Goal: Information Seeking & Learning: Learn about a topic

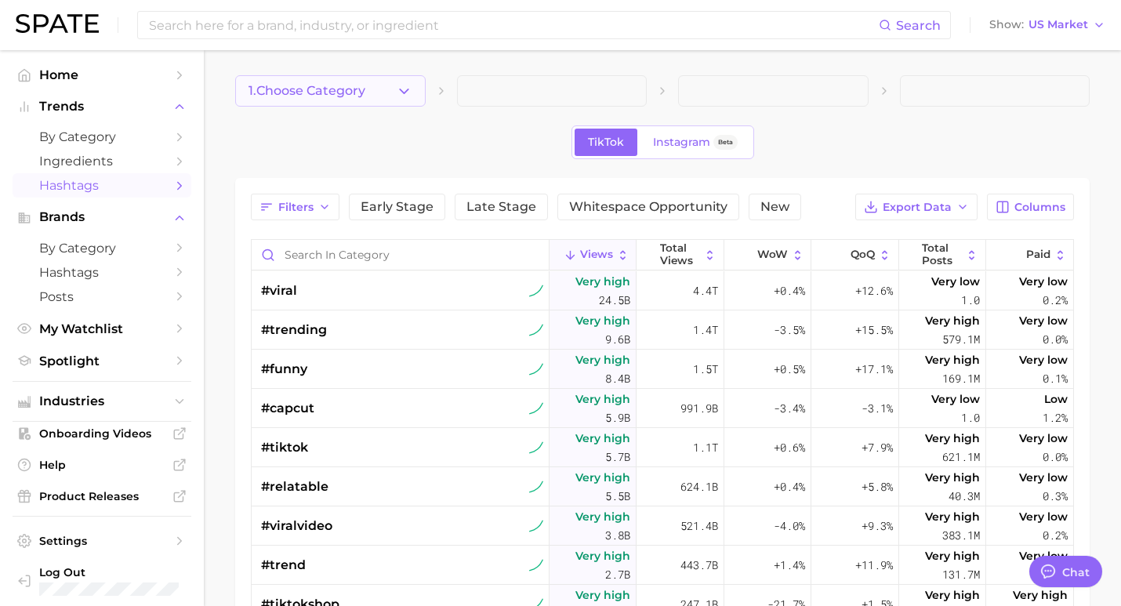
click at [361, 78] on button "1. Choose Category" at bounding box center [330, 90] width 190 height 31
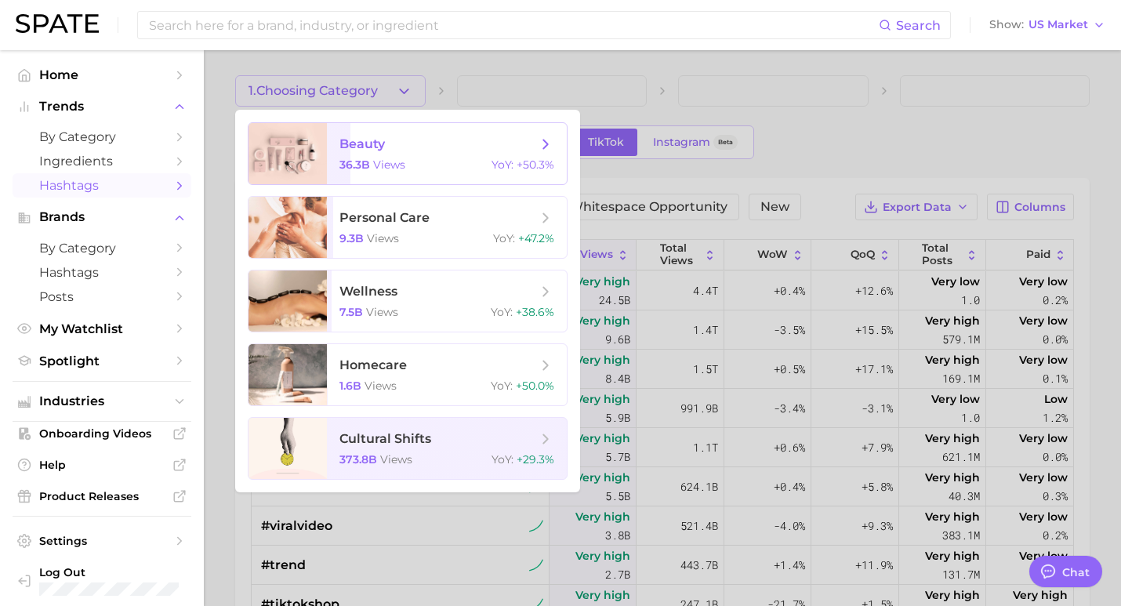
click at [362, 158] on span "36.3b" at bounding box center [354, 165] width 31 height 14
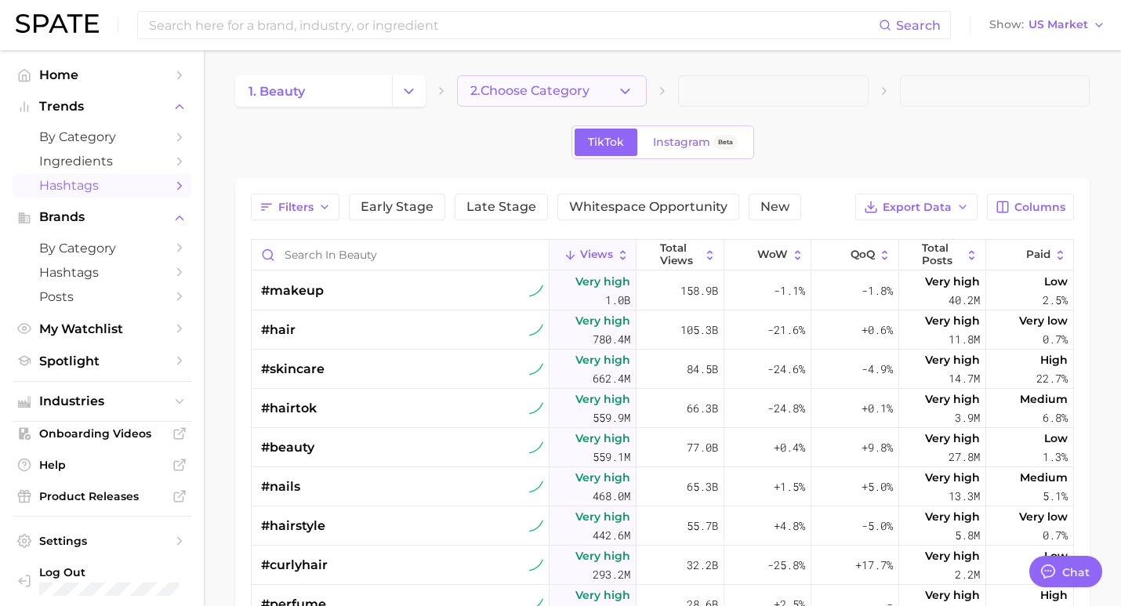
click at [545, 91] on span "2. Choose Category" at bounding box center [529, 91] width 119 height 14
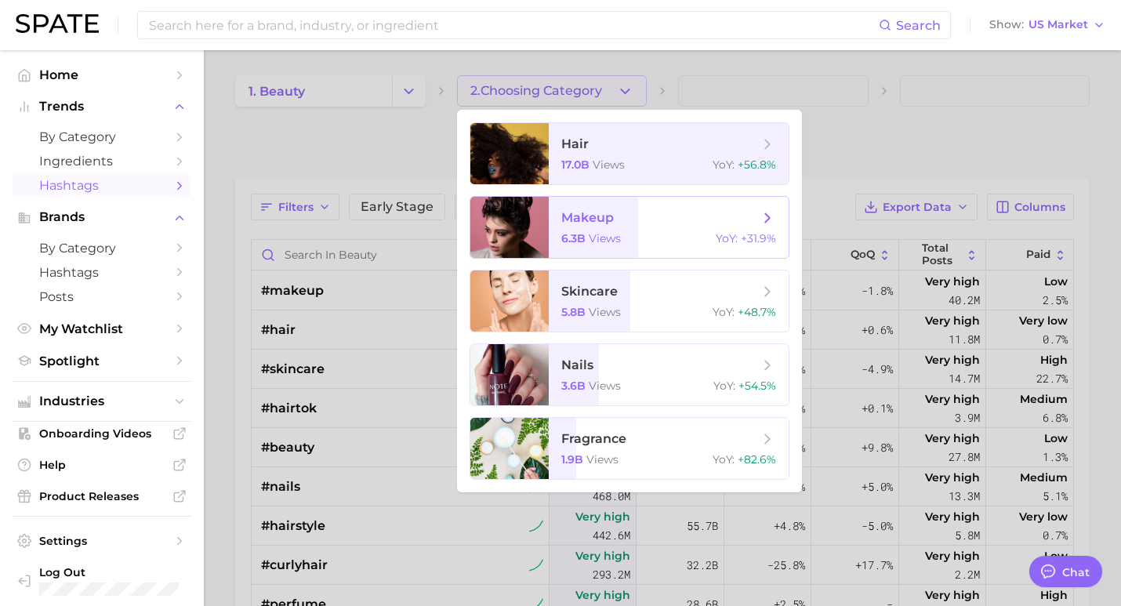
click at [570, 219] on span "makeup" at bounding box center [587, 217] width 53 height 15
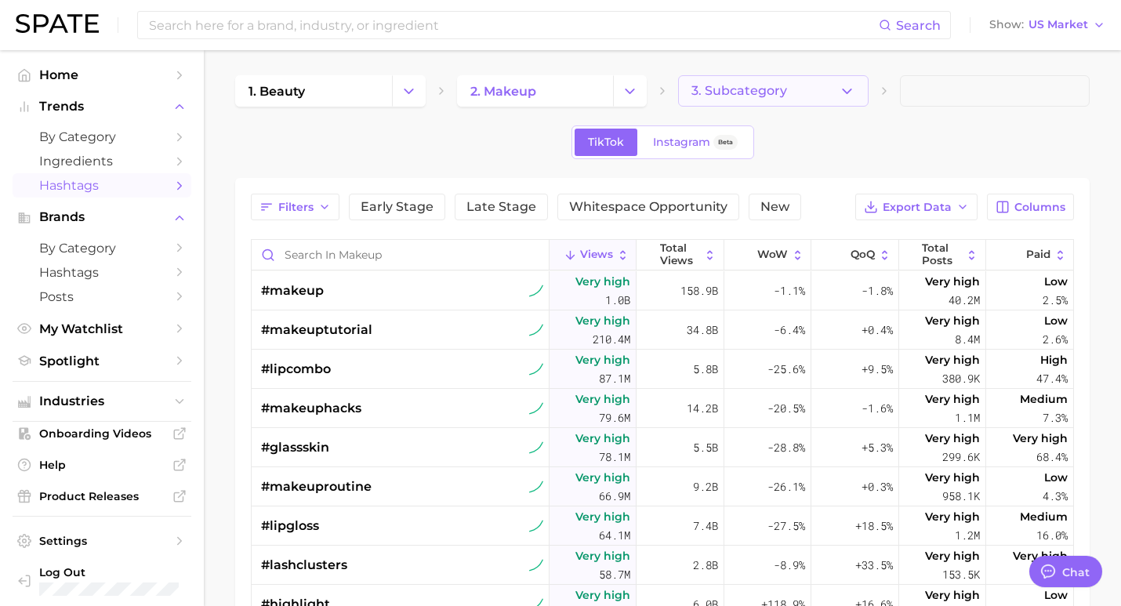
click at [795, 91] on button "3. Subcategory" at bounding box center [773, 90] width 190 height 31
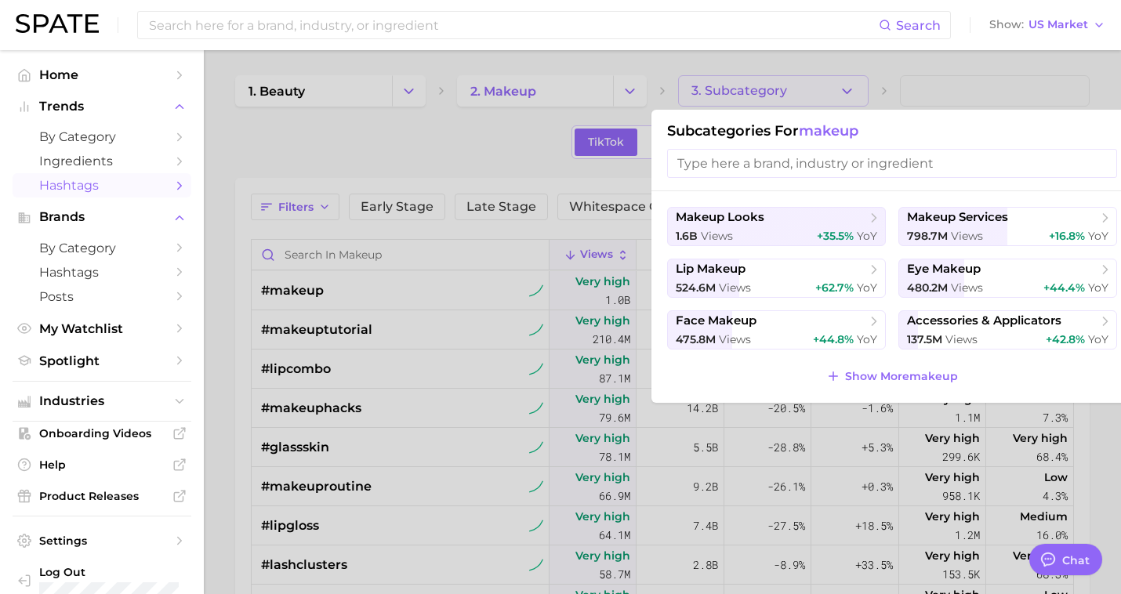
click at [412, 171] on div at bounding box center [560, 297] width 1121 height 594
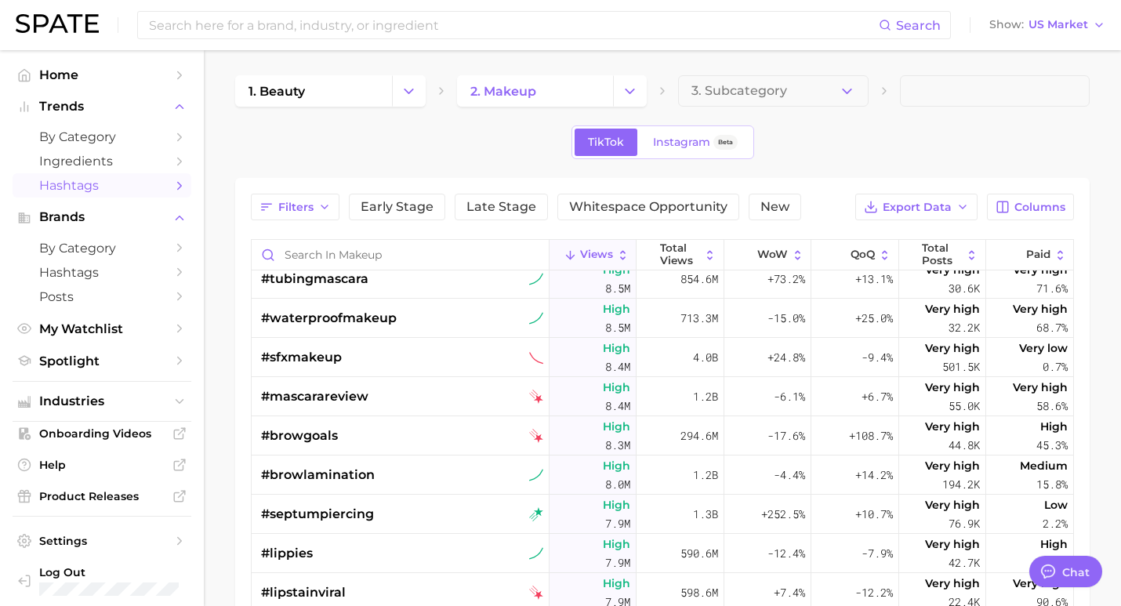
scroll to position [3935, 0]
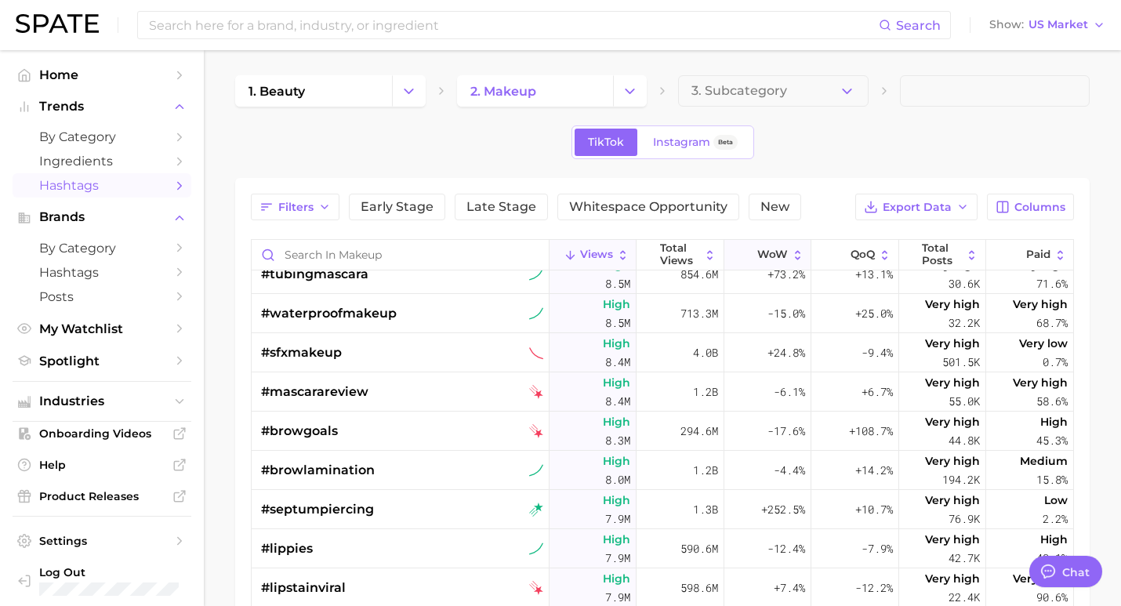
click at [757, 250] on span "WoW" at bounding box center [772, 254] width 31 height 13
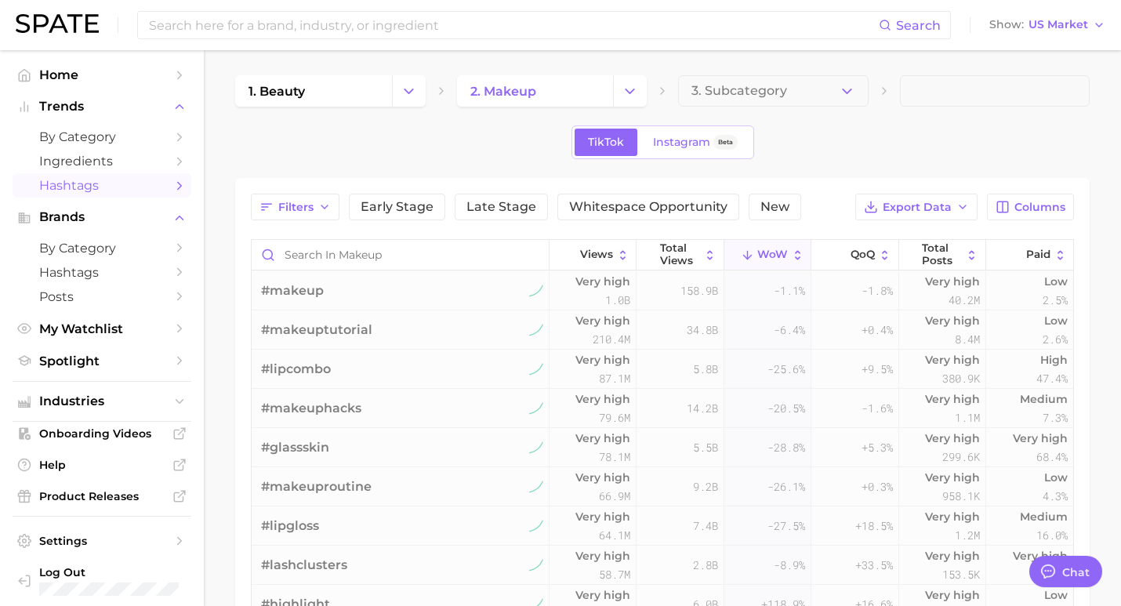
click at [757, 250] on span "WoW" at bounding box center [772, 254] width 31 height 13
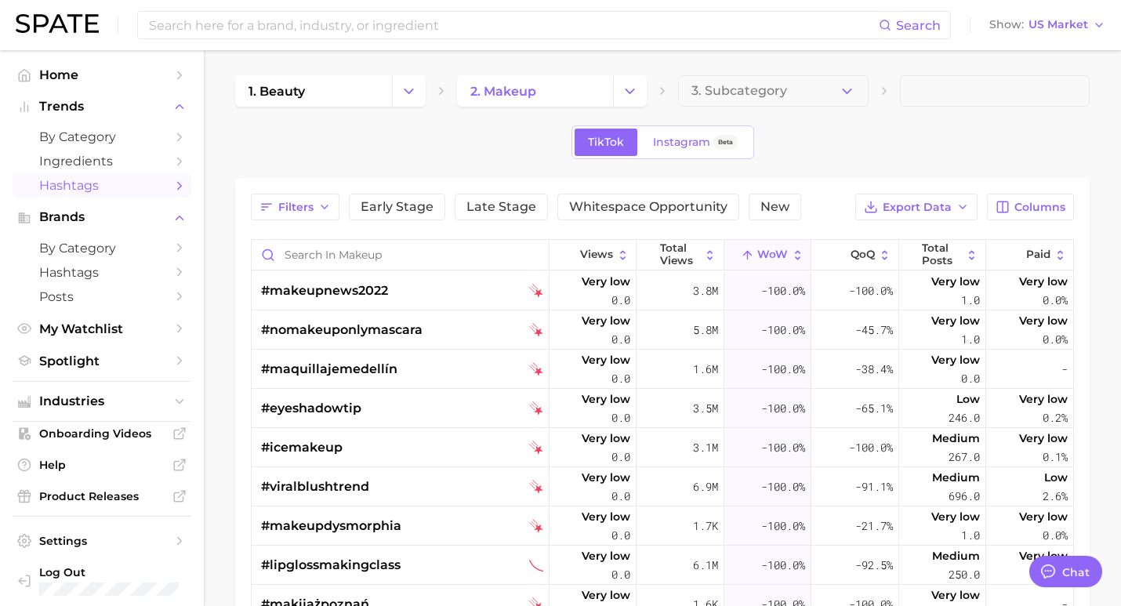
type textarea "x"
click at [758, 250] on span "WoW" at bounding box center [772, 254] width 31 height 13
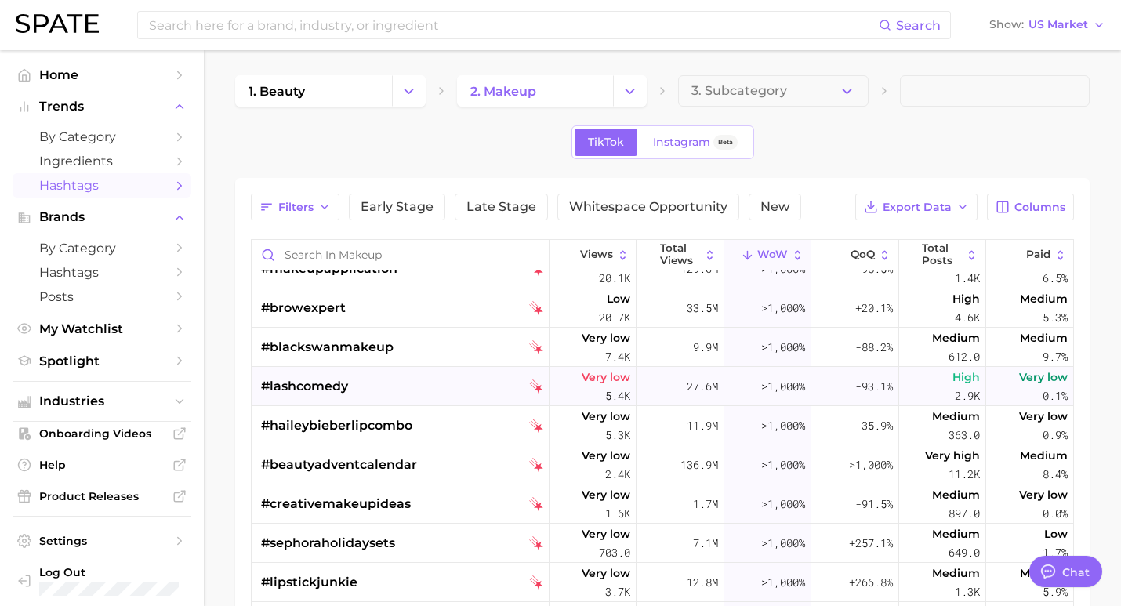
scroll to position [147, 0]
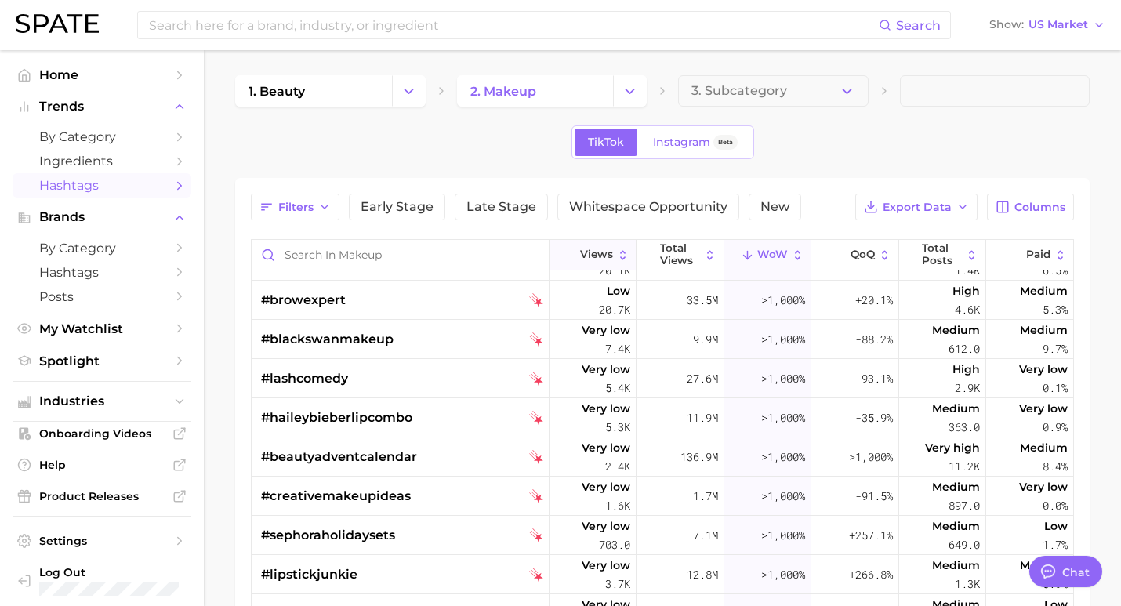
click at [580, 249] on span "Views" at bounding box center [596, 254] width 33 height 13
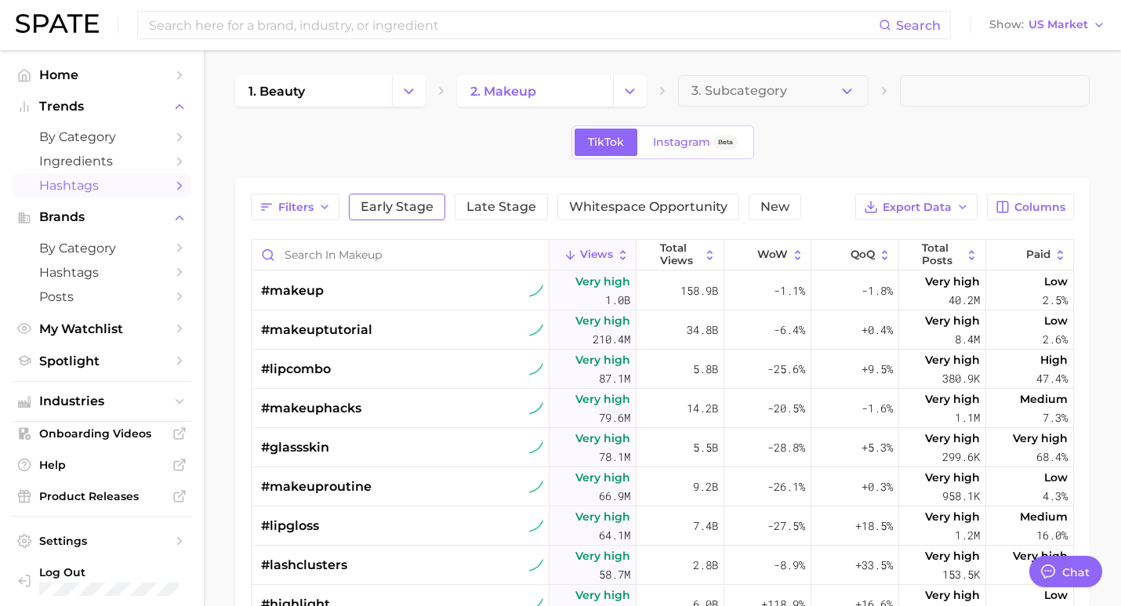
click at [391, 198] on button "Early Stage" at bounding box center [397, 207] width 96 height 27
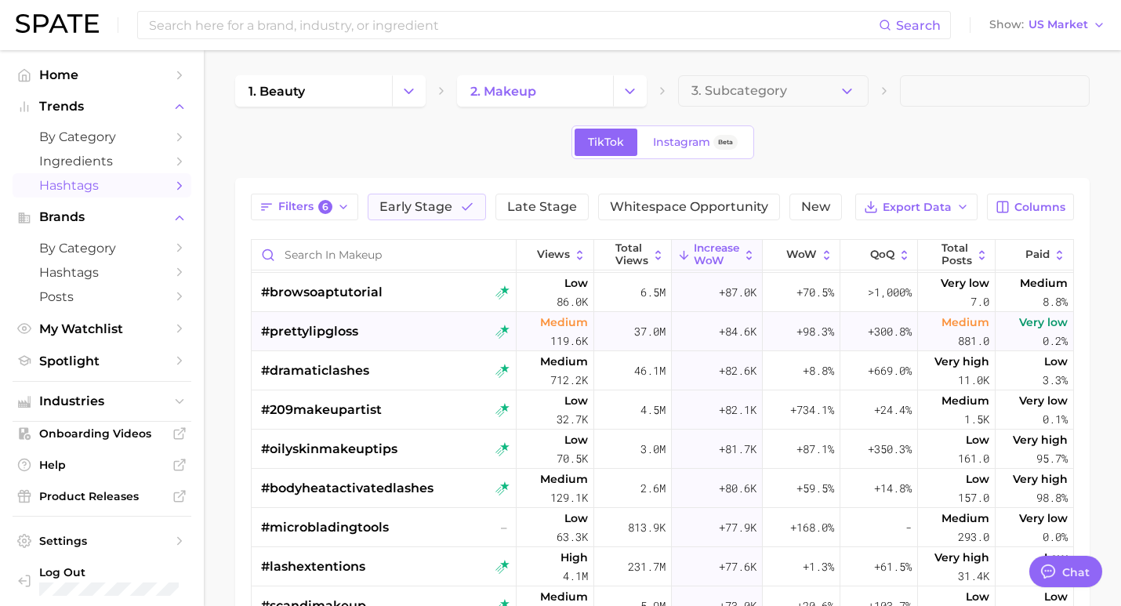
scroll to position [6675, 0]
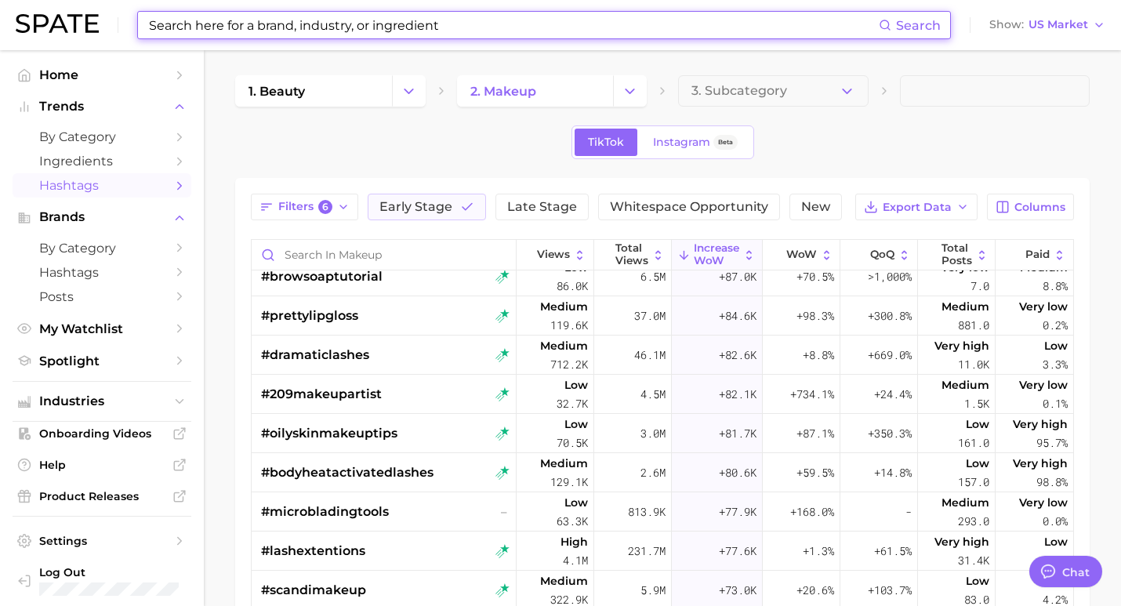
click at [421, 26] on input at bounding box center [512, 25] width 731 height 27
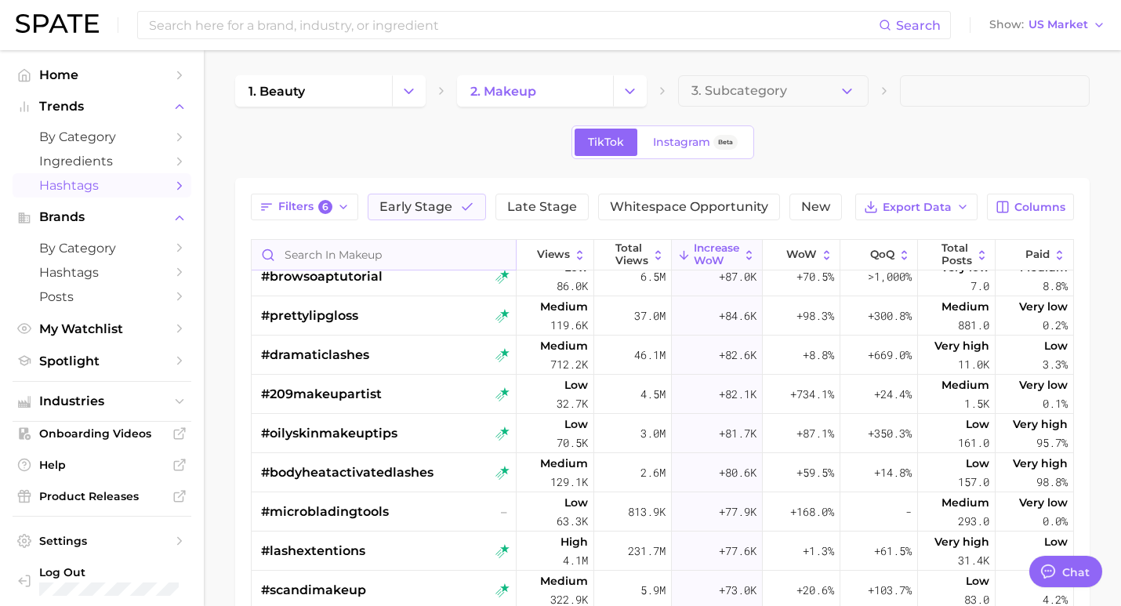
click at [349, 257] on input "Search in makeup" at bounding box center [384, 255] width 264 height 30
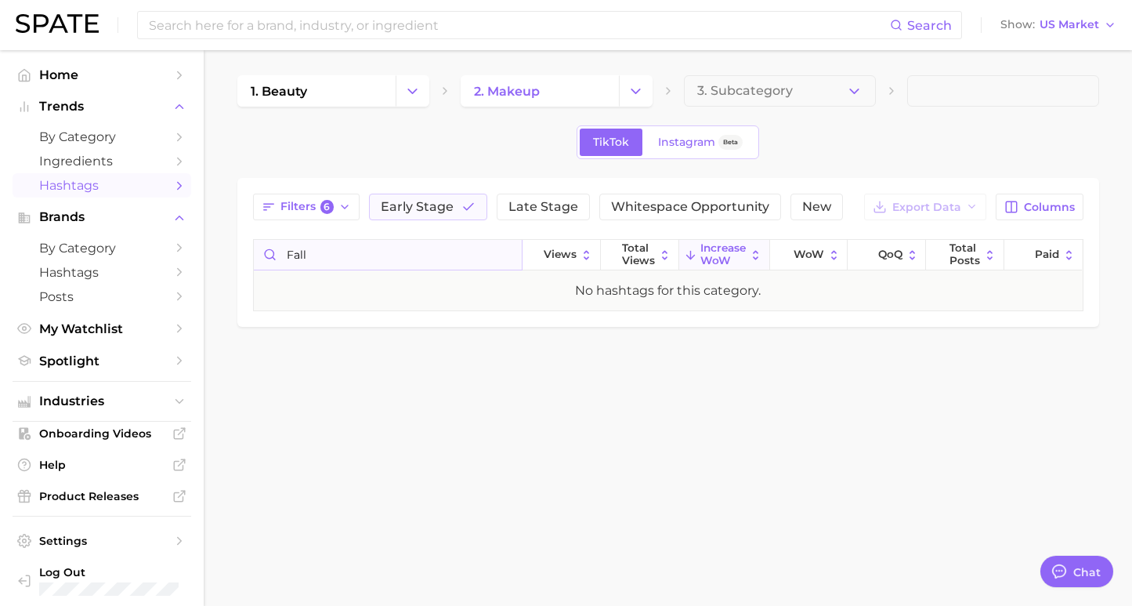
click at [367, 248] on input "fall" at bounding box center [388, 255] width 269 height 30
click at [323, 255] on input "fall" at bounding box center [388, 255] width 269 height 30
type input "f"
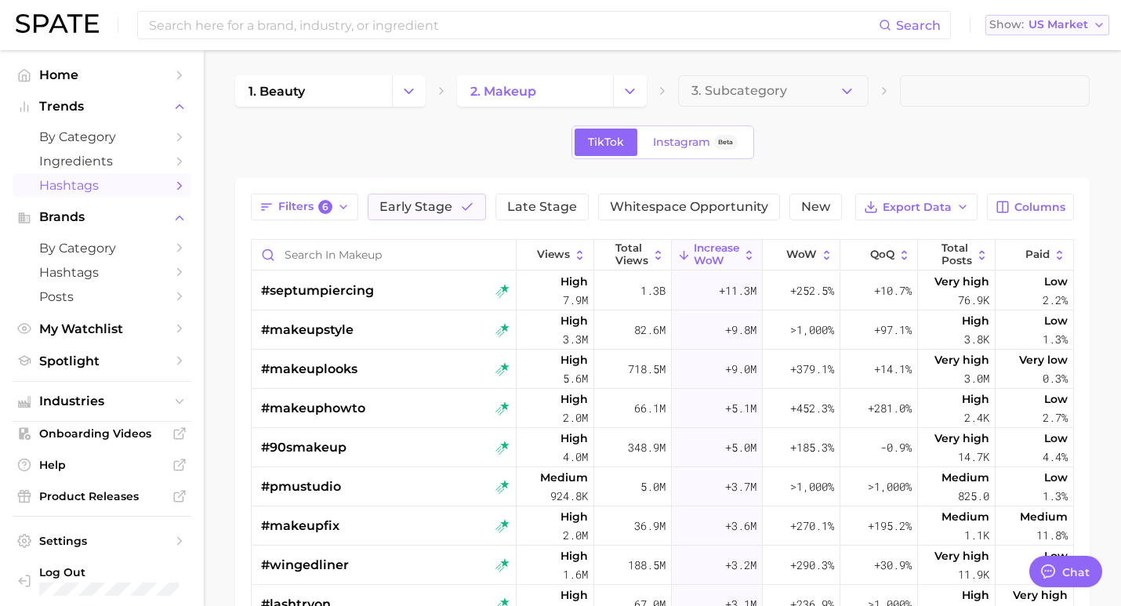
click at [1073, 31] on button "Show US Market" at bounding box center [1047, 25] width 124 height 20
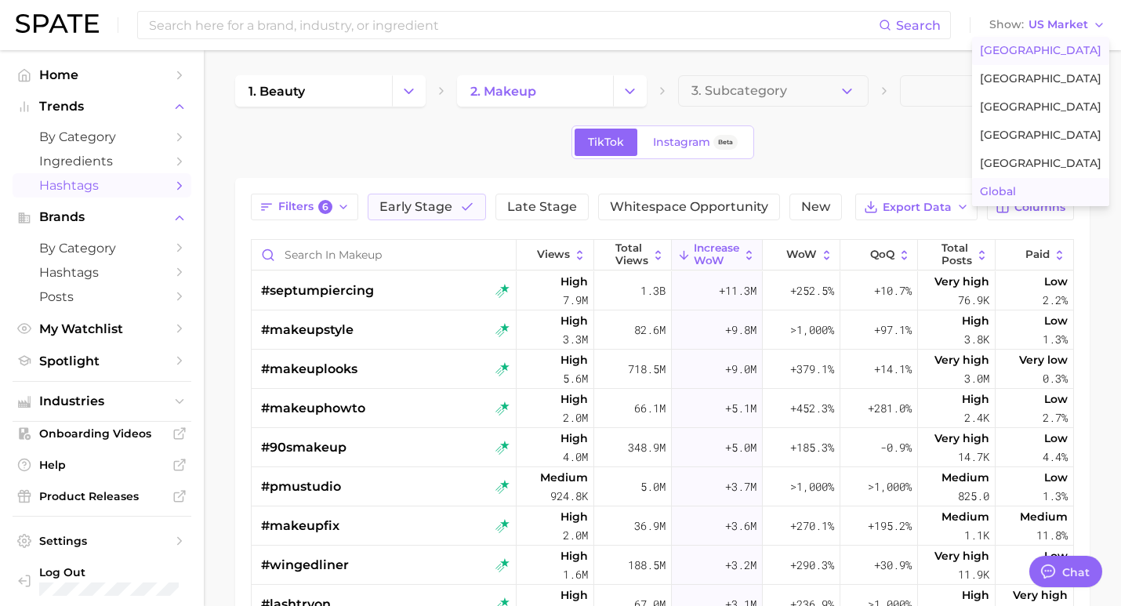
click at [1012, 185] on span "Global" at bounding box center [998, 191] width 36 height 13
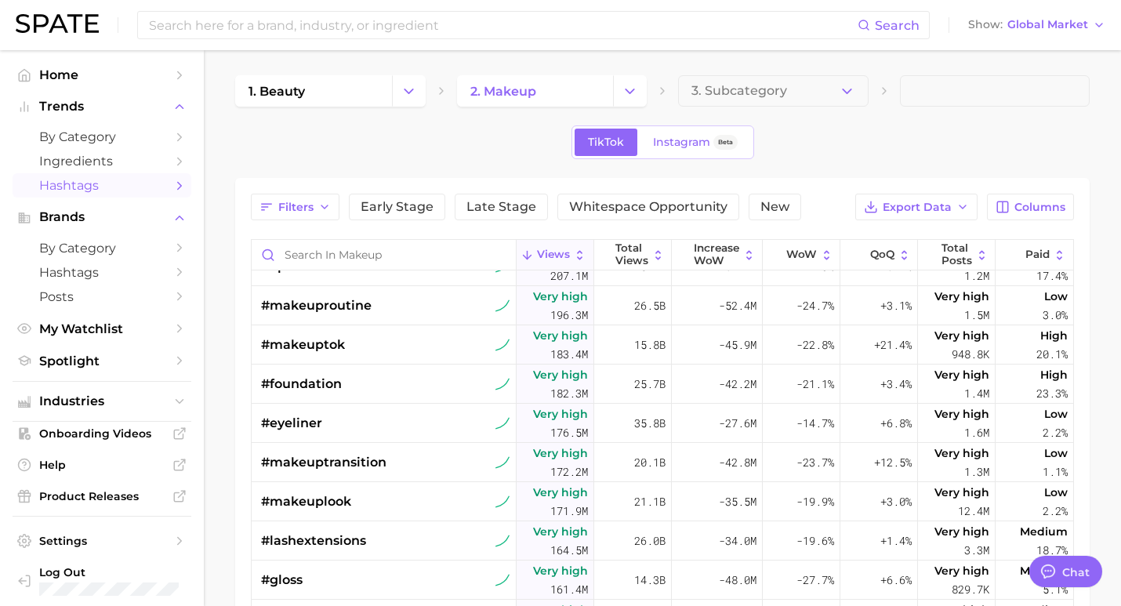
scroll to position [918, 0]
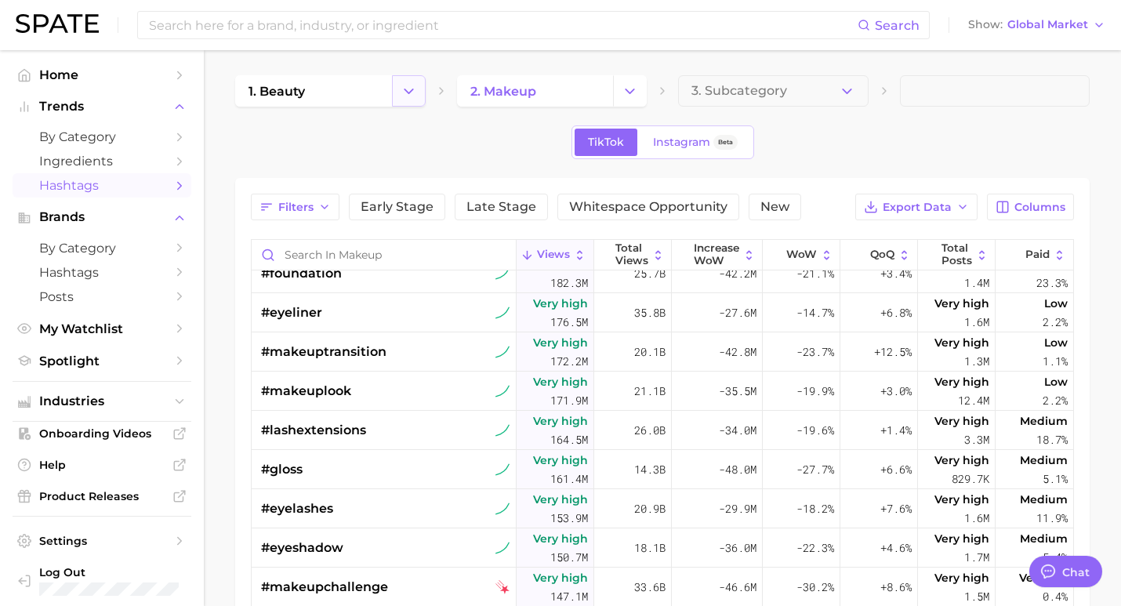
click at [400, 92] on icon "Change Category" at bounding box center [408, 91] width 16 height 16
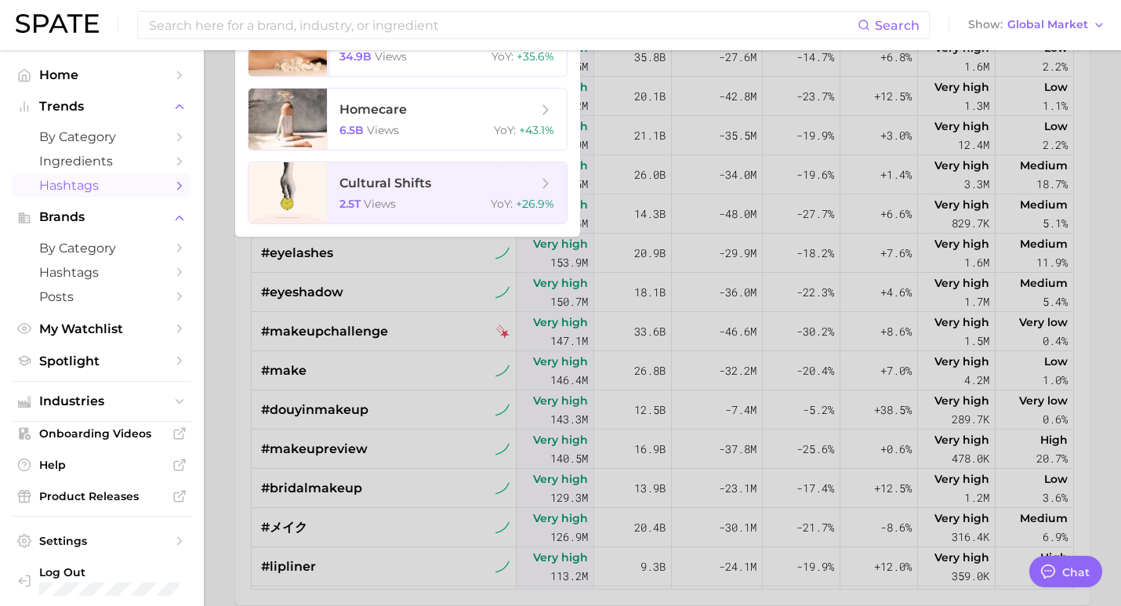
scroll to position [0, 0]
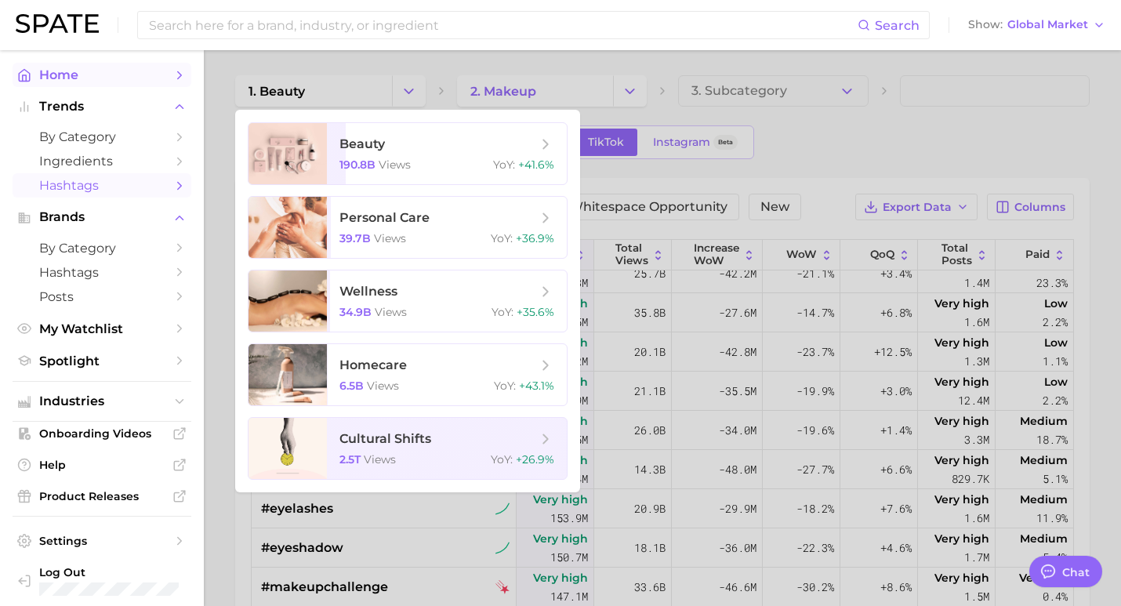
click at [89, 78] on span "Home" at bounding box center [101, 74] width 125 height 15
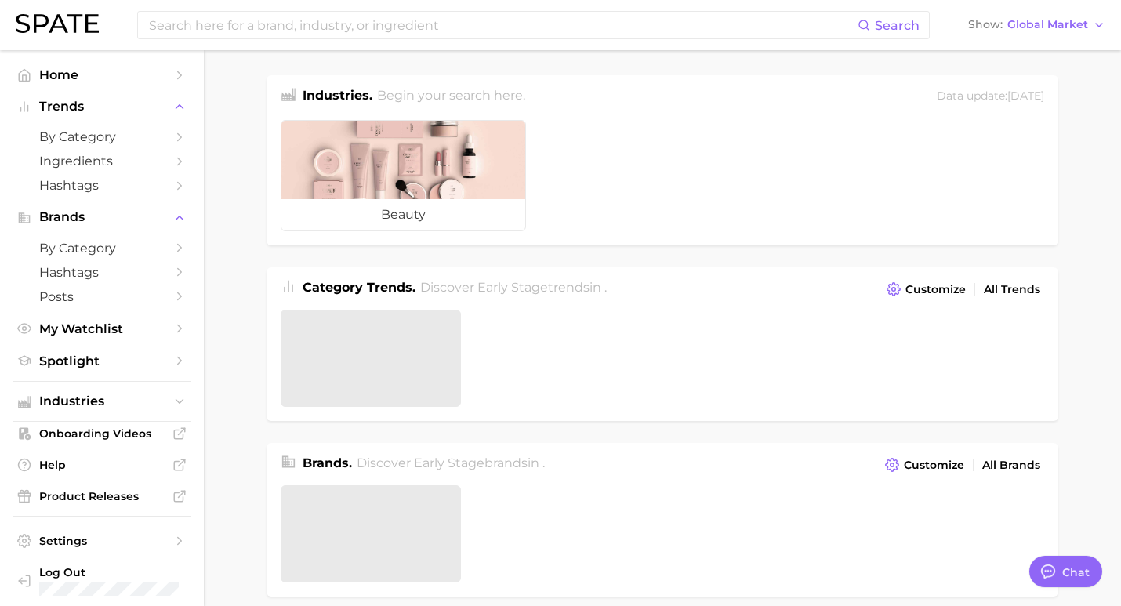
type textarea "x"
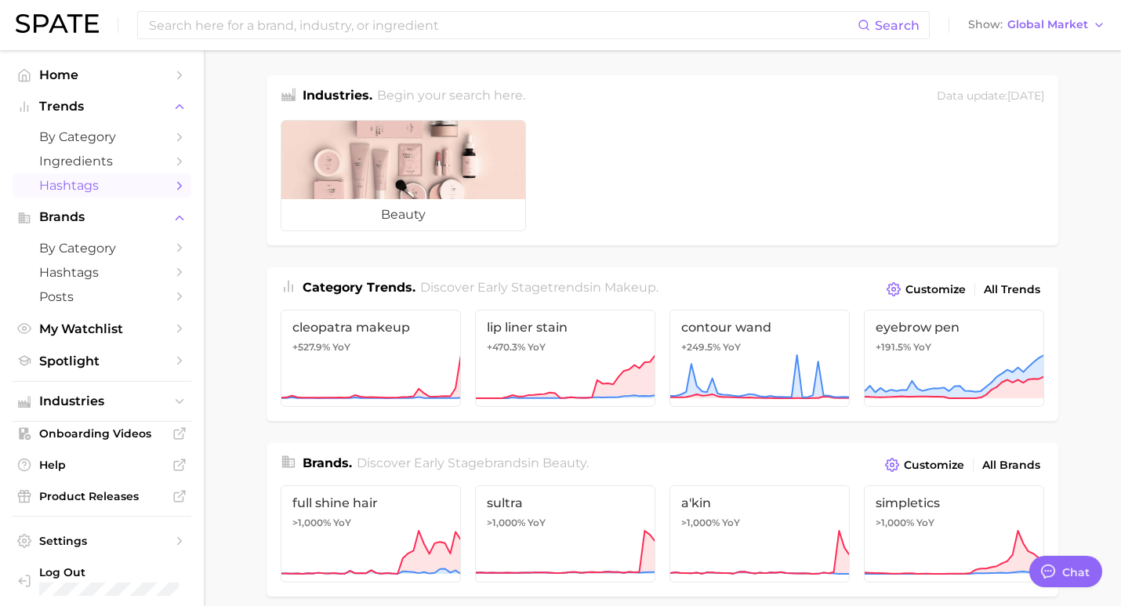
click at [71, 189] on span "Hashtags" at bounding box center [101, 185] width 125 height 15
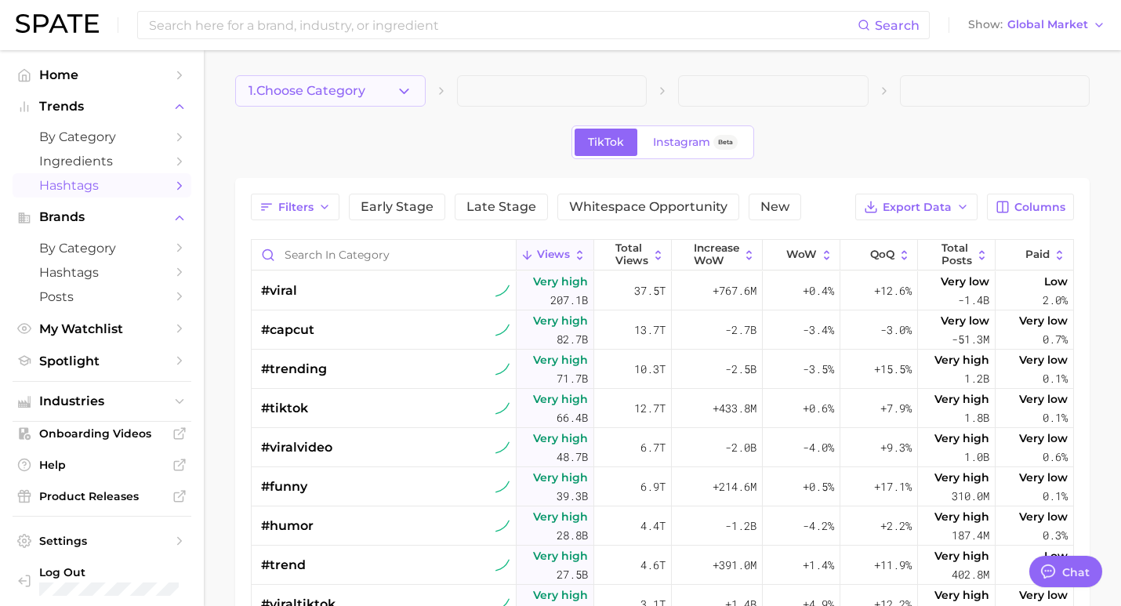
click at [320, 103] on button "1. Choose Category" at bounding box center [330, 90] width 190 height 31
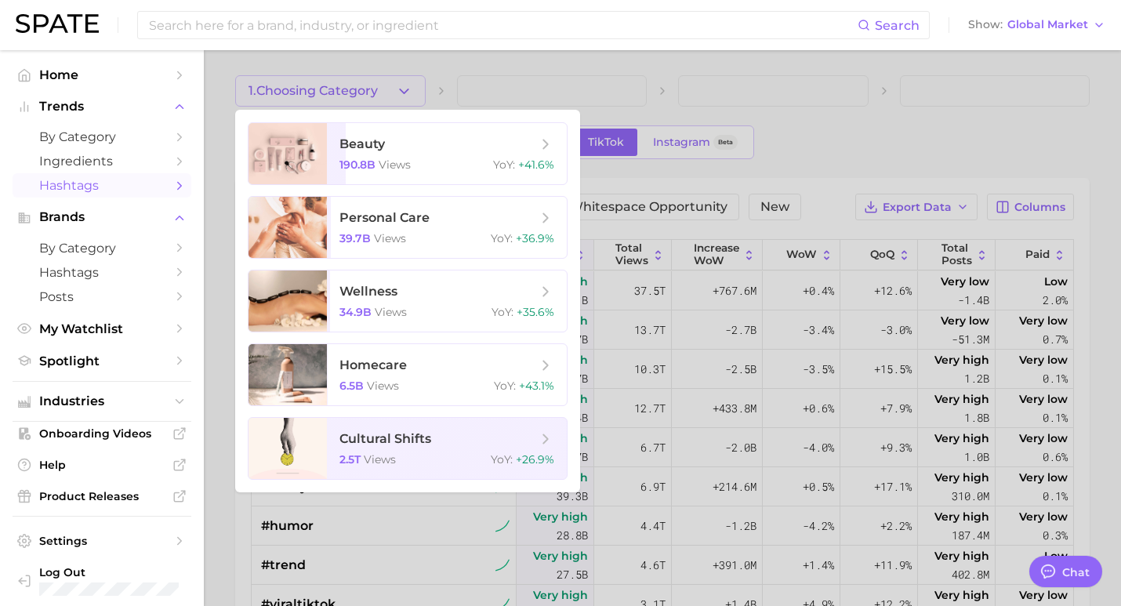
click at [318, 84] on div at bounding box center [560, 303] width 1121 height 606
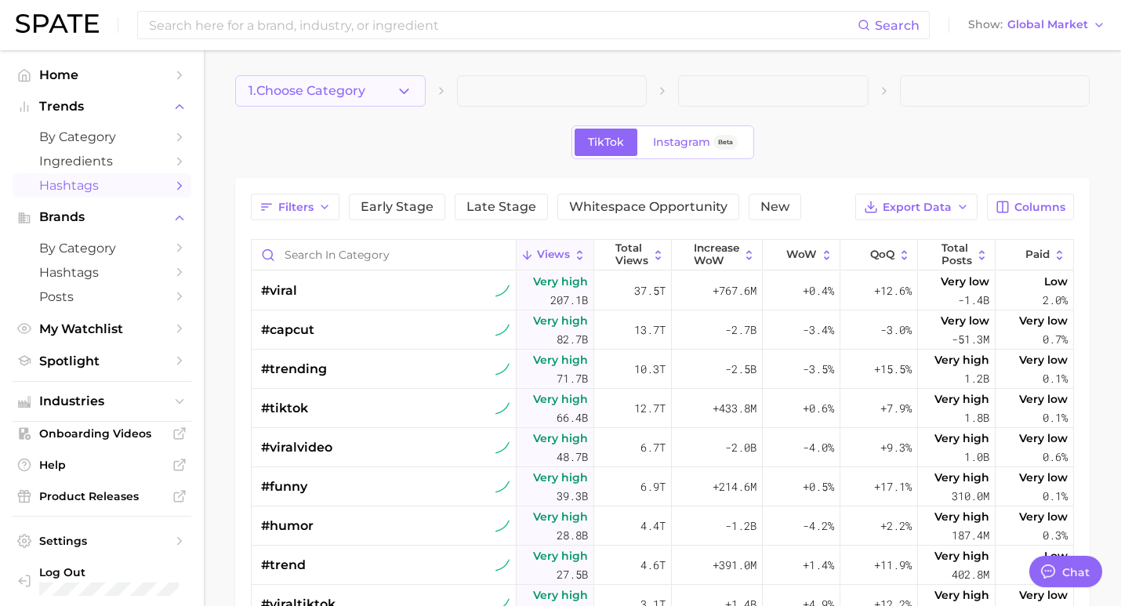
click at [344, 82] on button "1. Choose Category" at bounding box center [330, 90] width 190 height 31
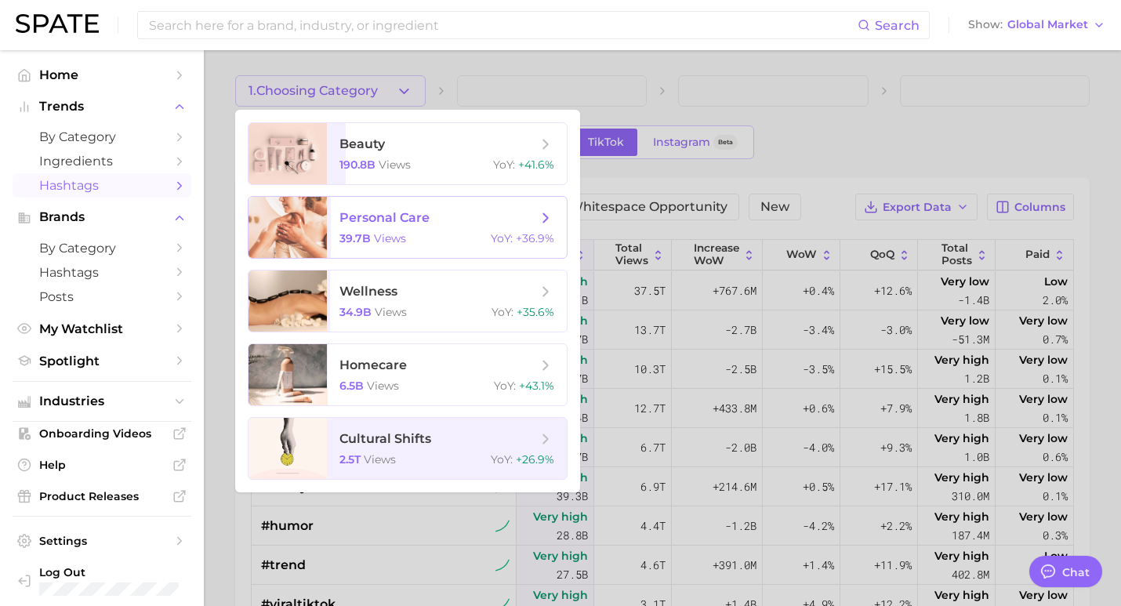
scroll to position [57, 0]
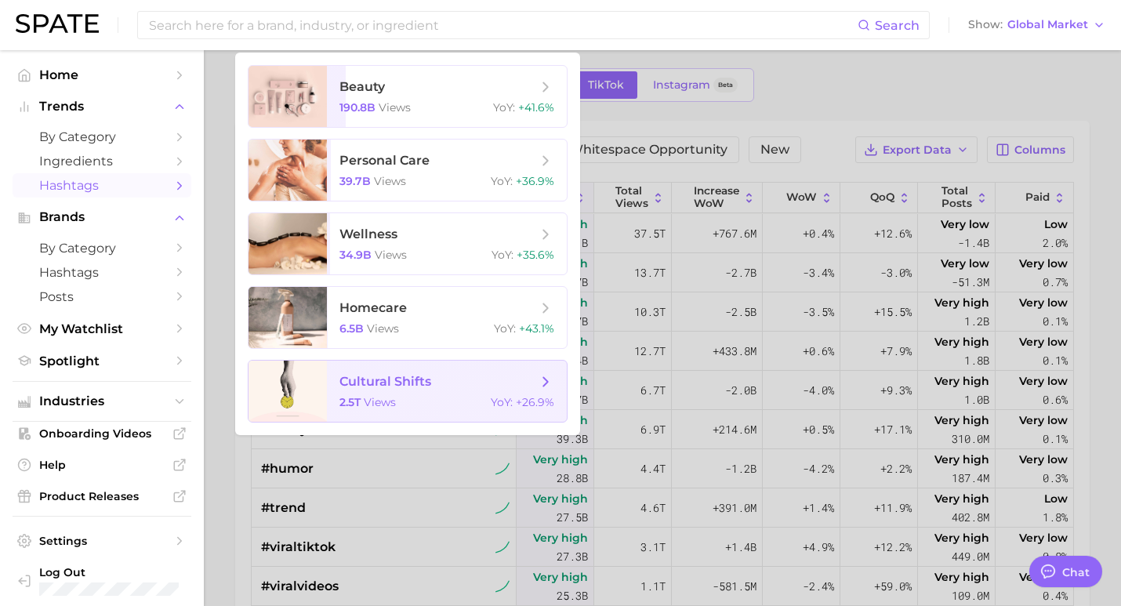
click at [383, 386] on span "cultural shifts" at bounding box center [385, 381] width 92 height 15
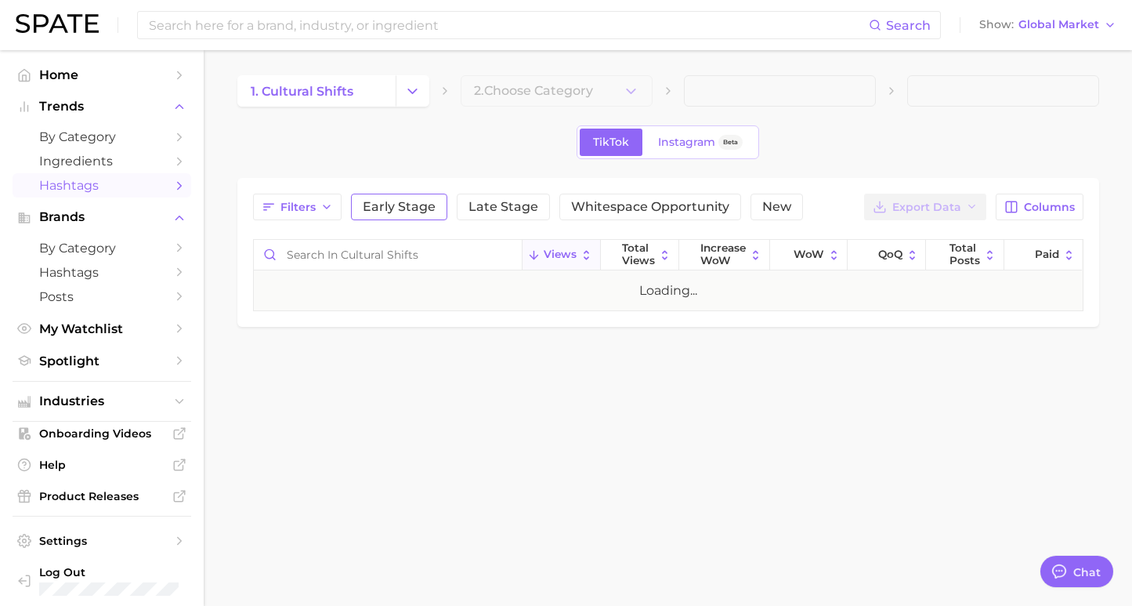
click at [388, 205] on span "Early Stage" at bounding box center [399, 207] width 73 height 13
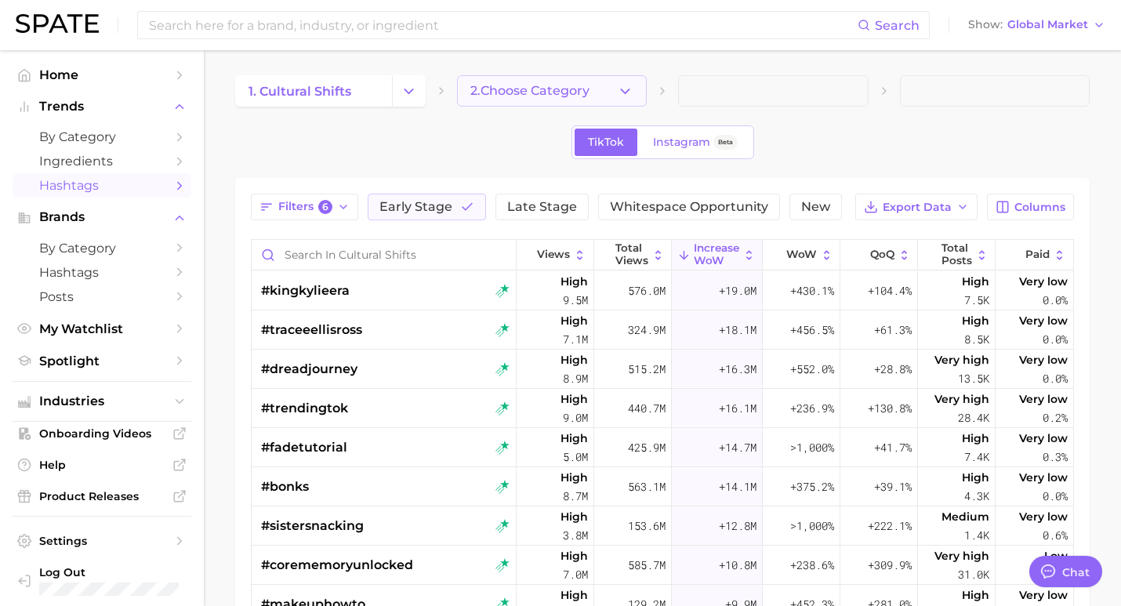
click at [531, 86] on span "2. Choose Category" at bounding box center [529, 91] width 119 height 14
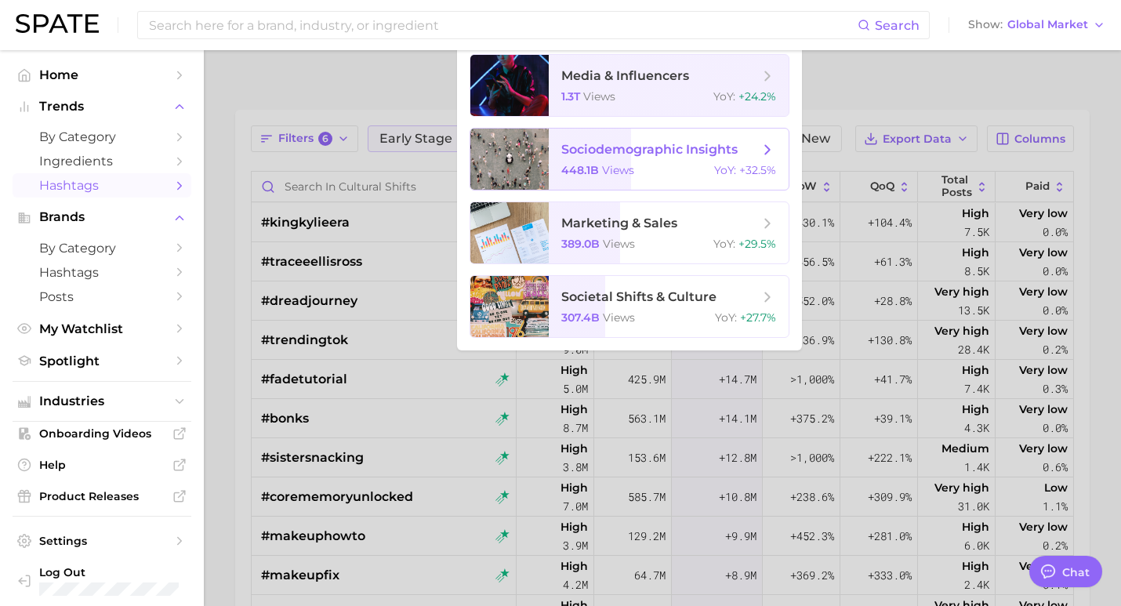
scroll to position [64, 0]
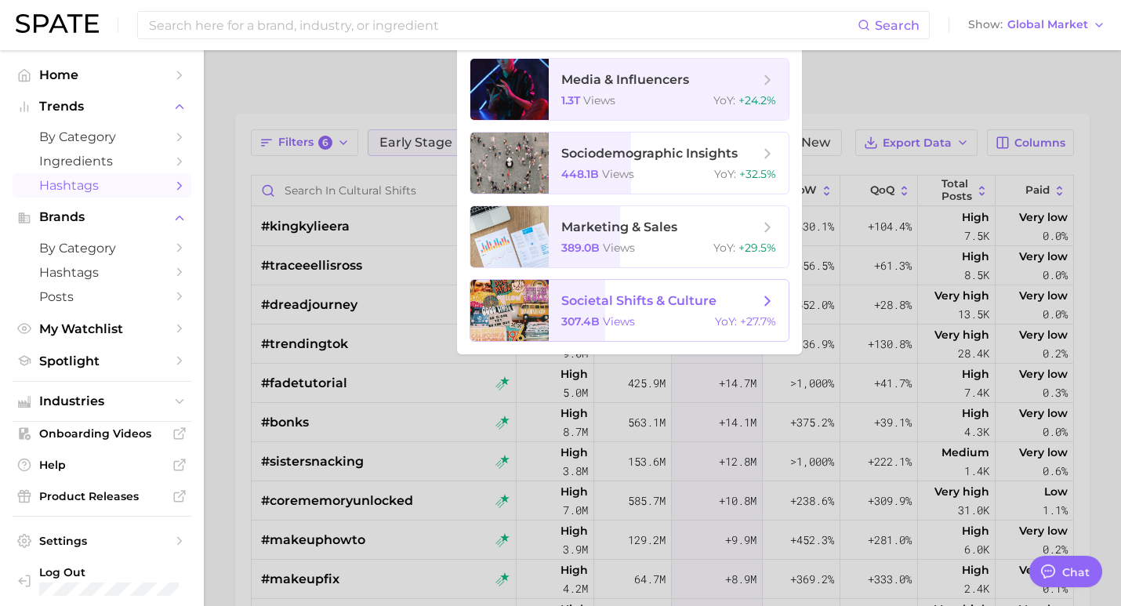
click at [550, 320] on span "societal shifts & culture 307.4b views YoY : +27.7%" at bounding box center [669, 310] width 240 height 61
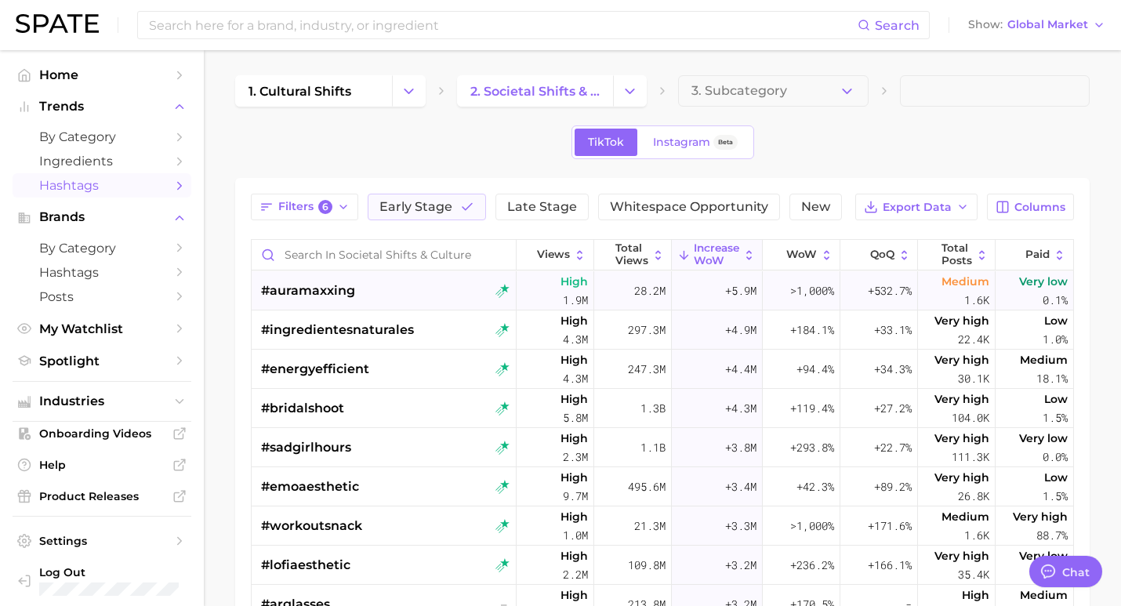
click at [338, 292] on span "#auramaxxing" at bounding box center [308, 290] width 94 height 19
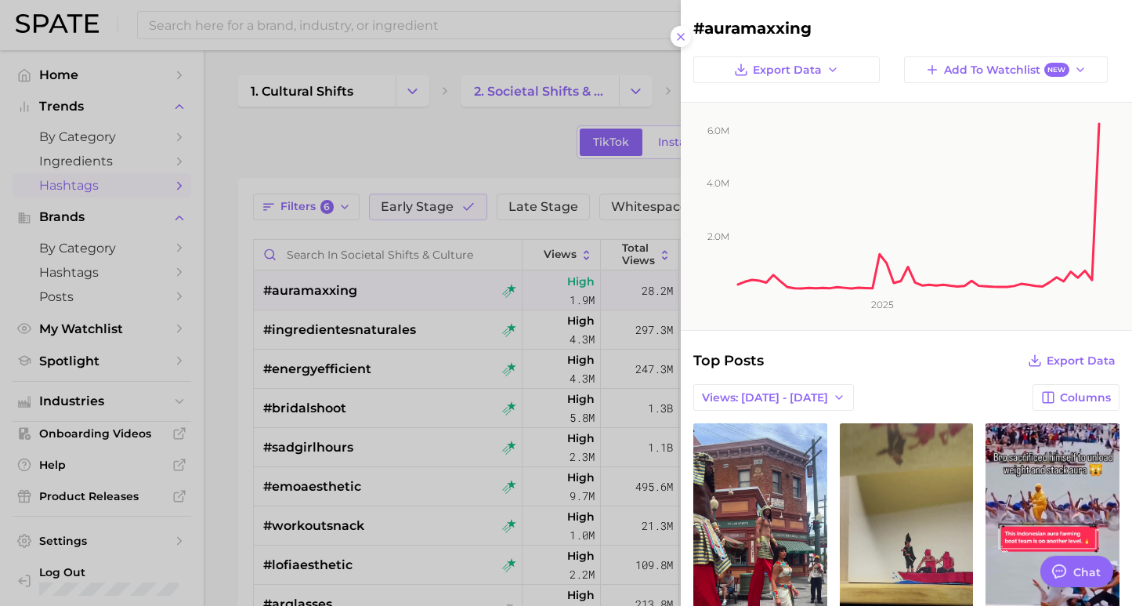
click at [433, 302] on div at bounding box center [566, 303] width 1132 height 606
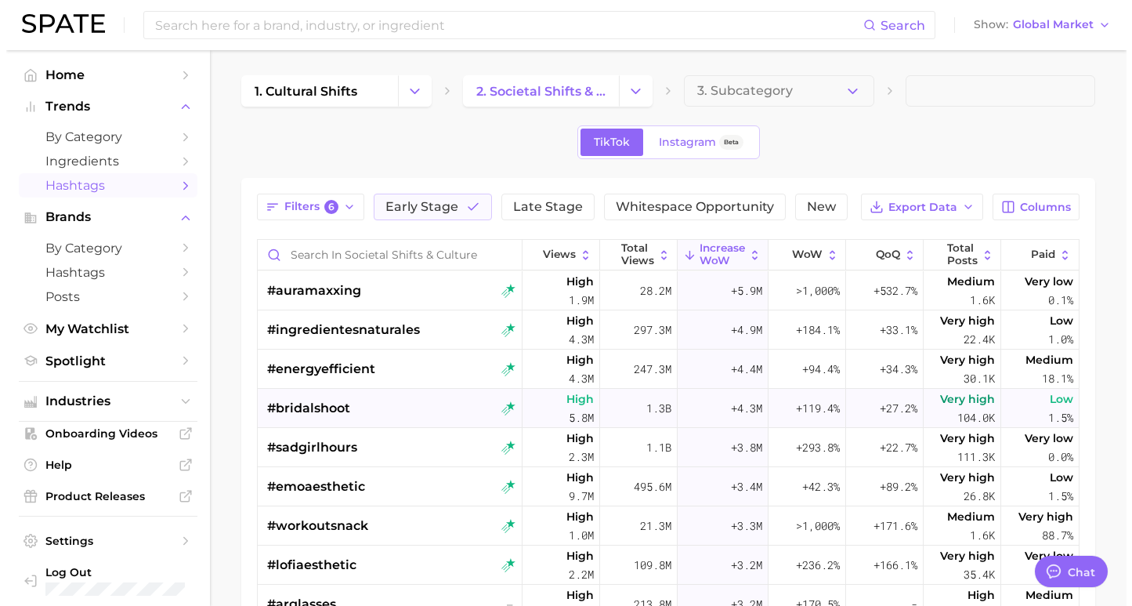
scroll to position [45, 0]
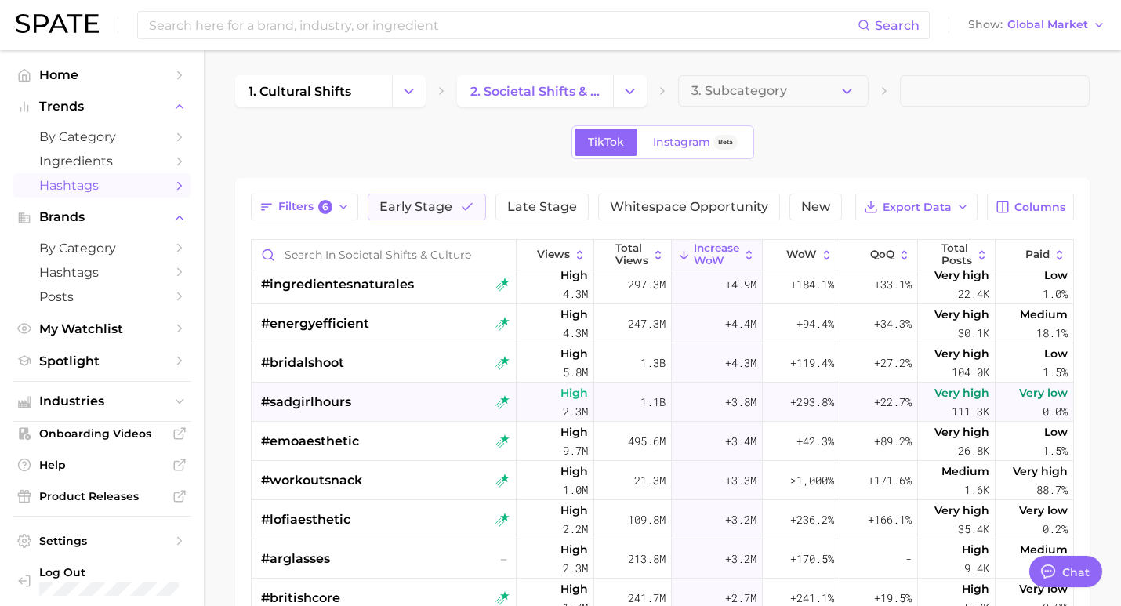
click at [403, 411] on div "#sadgirlhours" at bounding box center [385, 401] width 248 height 39
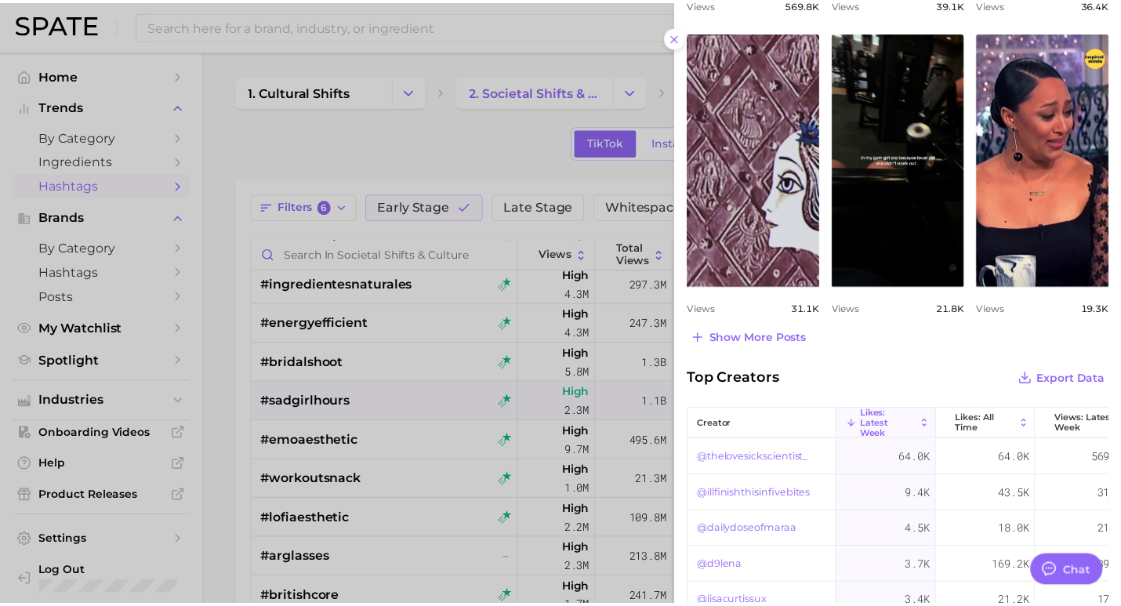
scroll to position [713, 0]
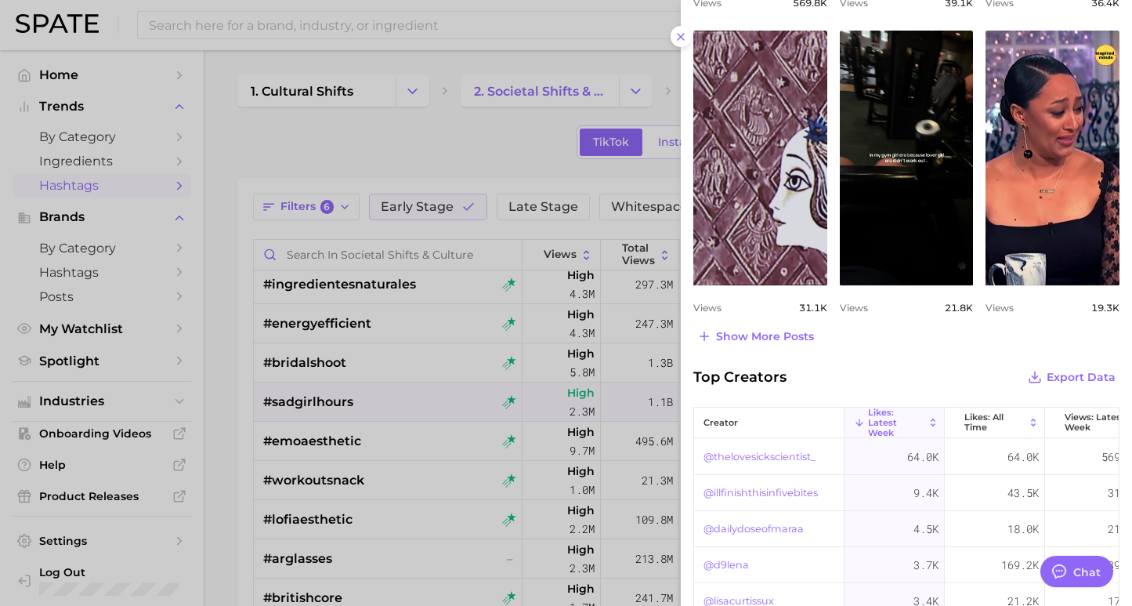
click at [367, 352] on div at bounding box center [566, 303] width 1132 height 606
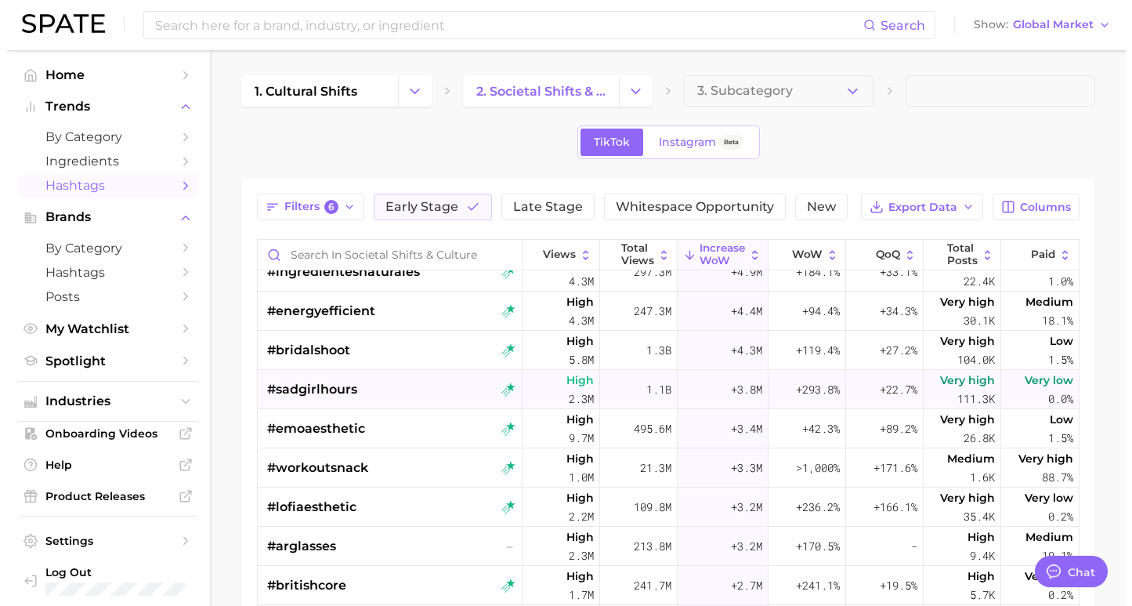
scroll to position [60, 0]
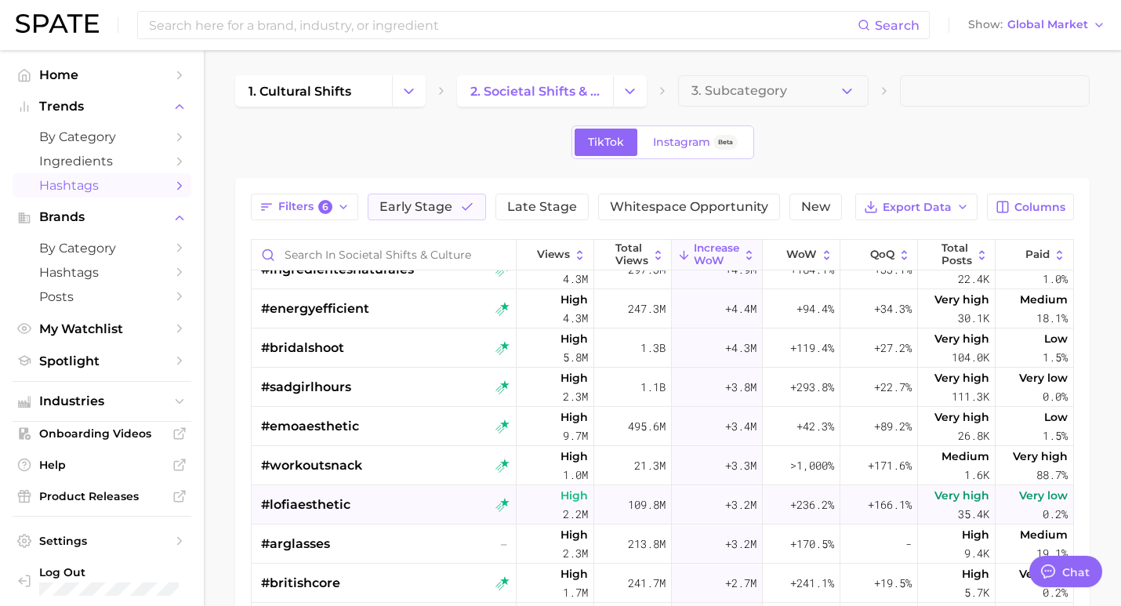
click at [401, 509] on div "#lofiaesthetic" at bounding box center [385, 504] width 248 height 39
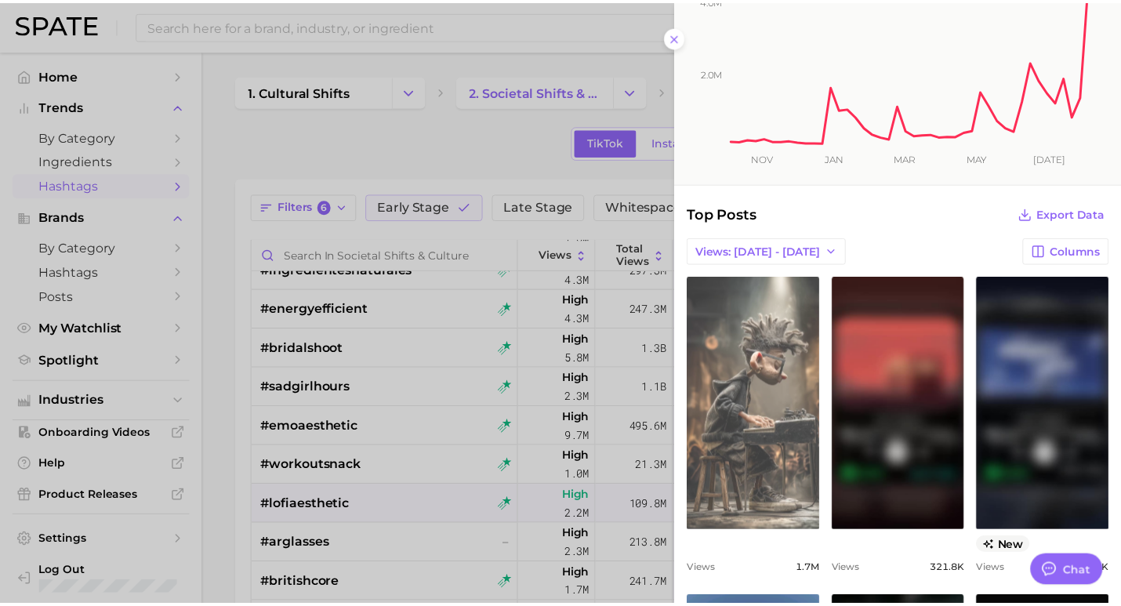
scroll to position [153, 0]
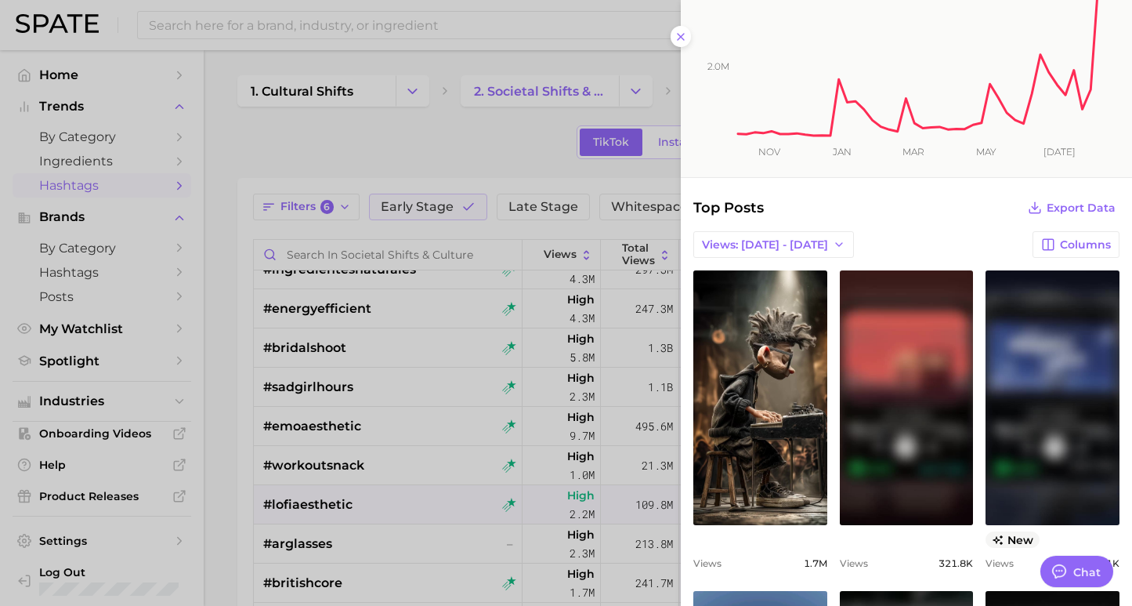
click at [445, 487] on div at bounding box center [566, 303] width 1132 height 606
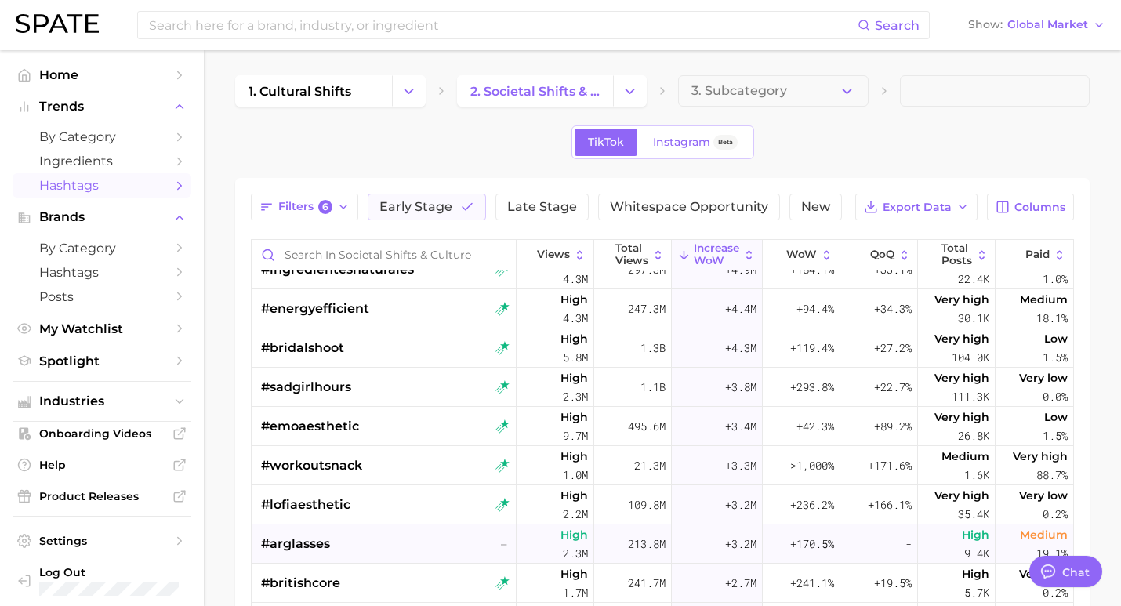
click at [435, 549] on div "#arglasses –" at bounding box center [385, 543] width 248 height 39
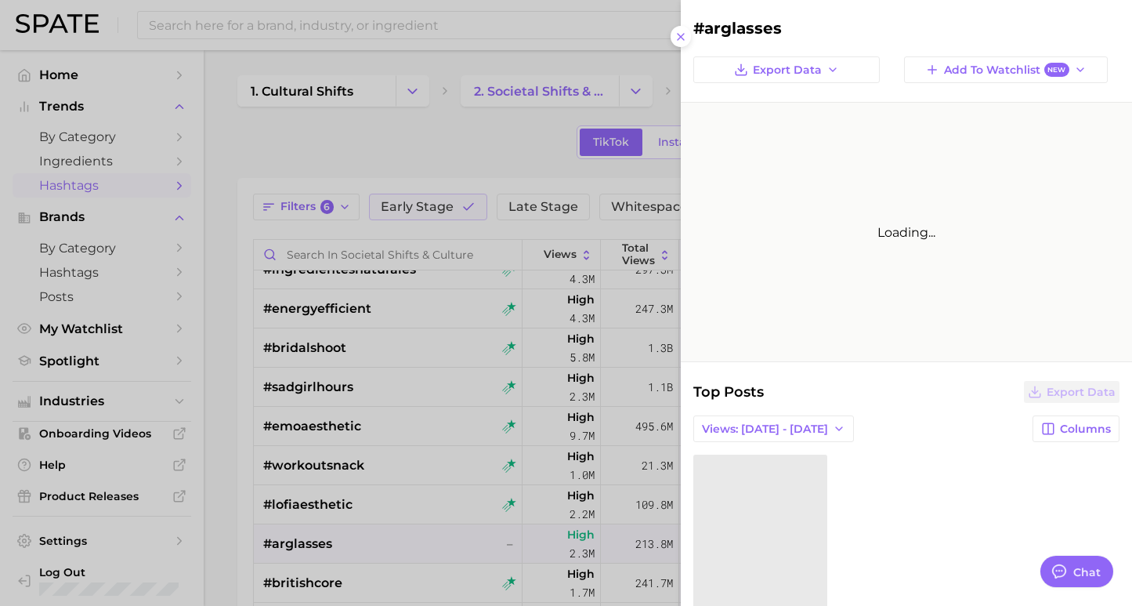
click at [394, 546] on div at bounding box center [566, 303] width 1132 height 606
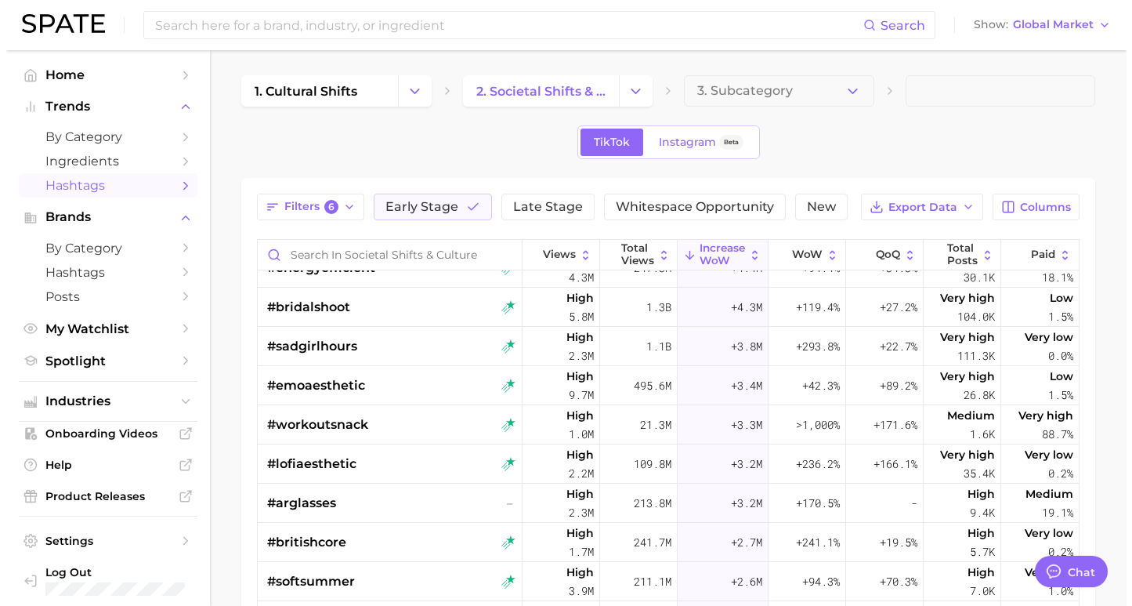
scroll to position [111, 0]
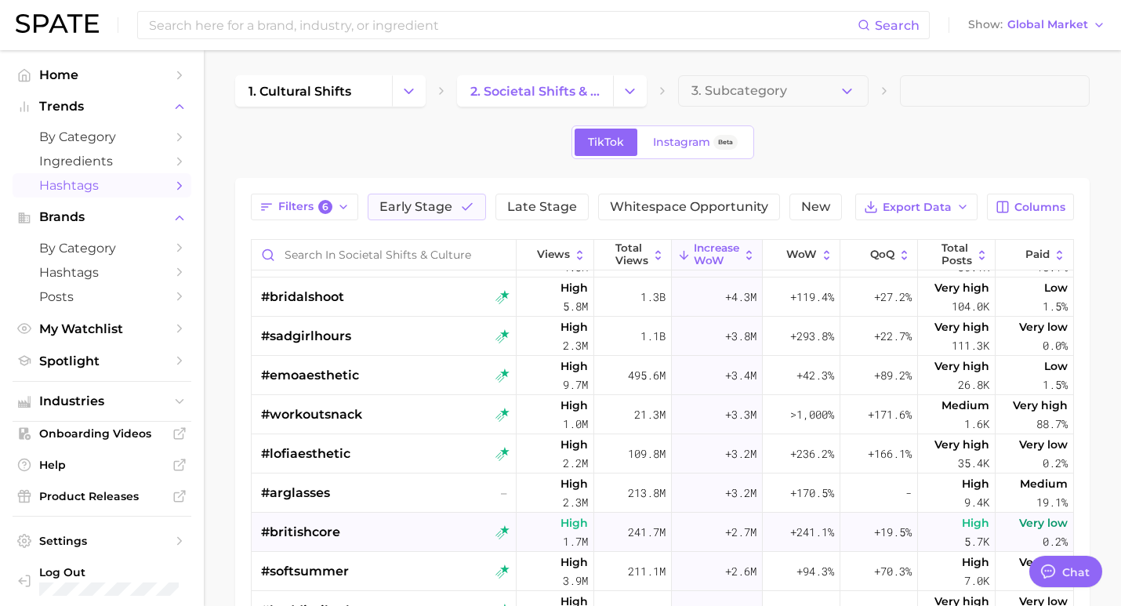
click at [397, 543] on div "#britishcore" at bounding box center [385, 532] width 248 height 39
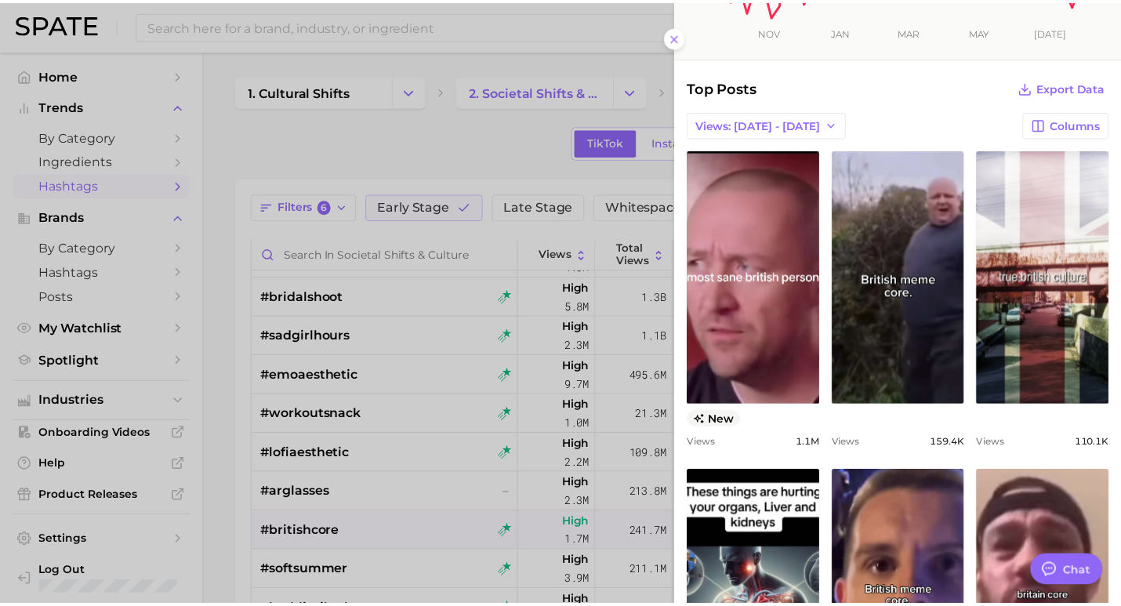
scroll to position [0, 0]
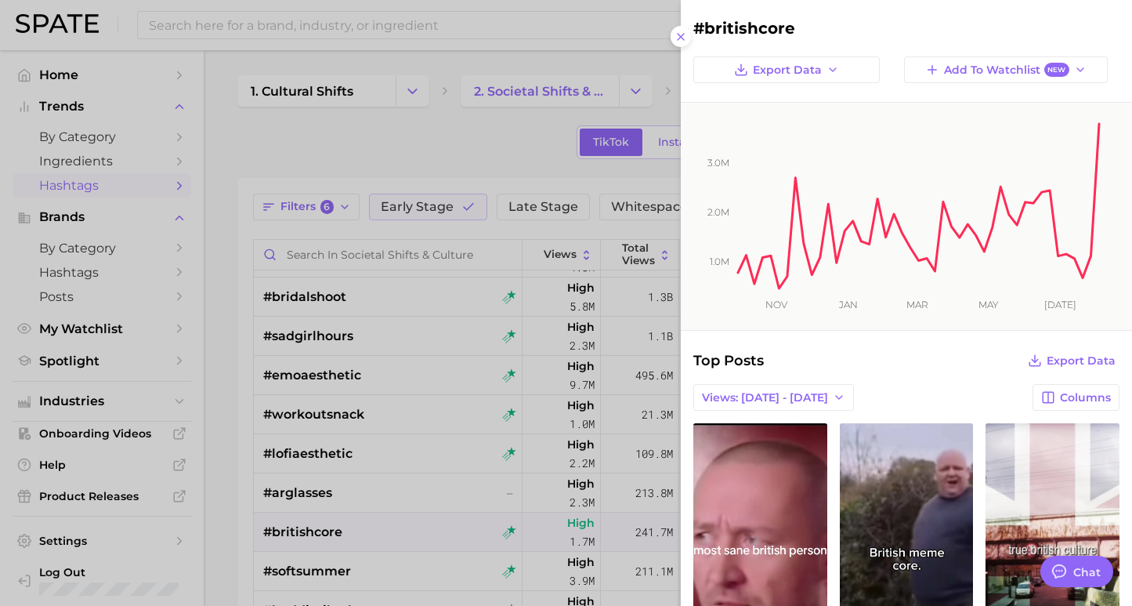
click at [394, 406] on div at bounding box center [566, 303] width 1132 height 606
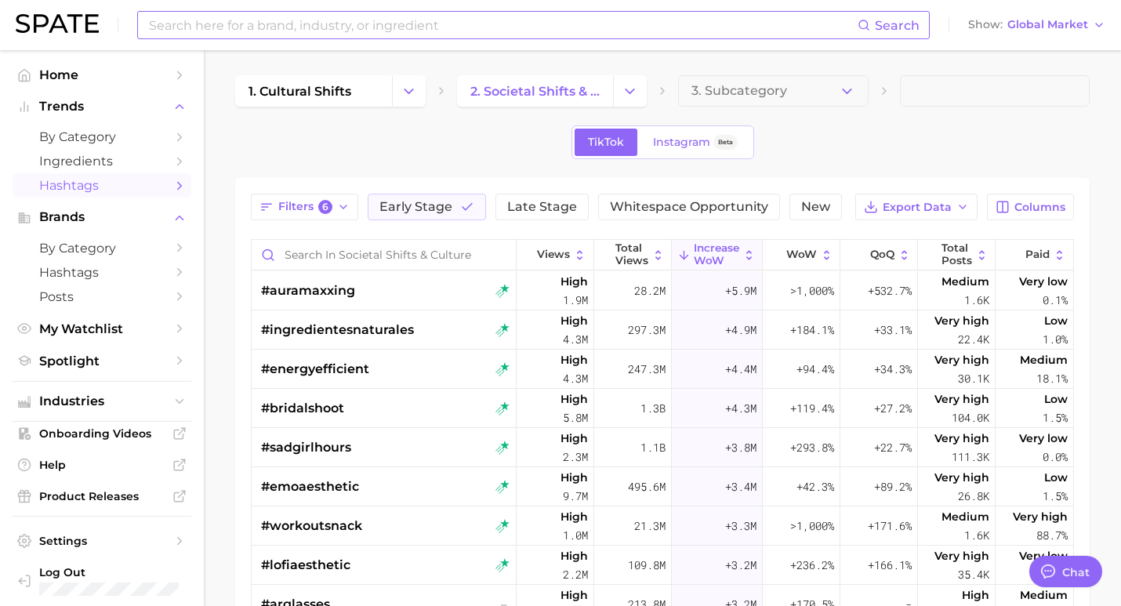
click at [224, 24] on input at bounding box center [502, 25] width 710 height 27
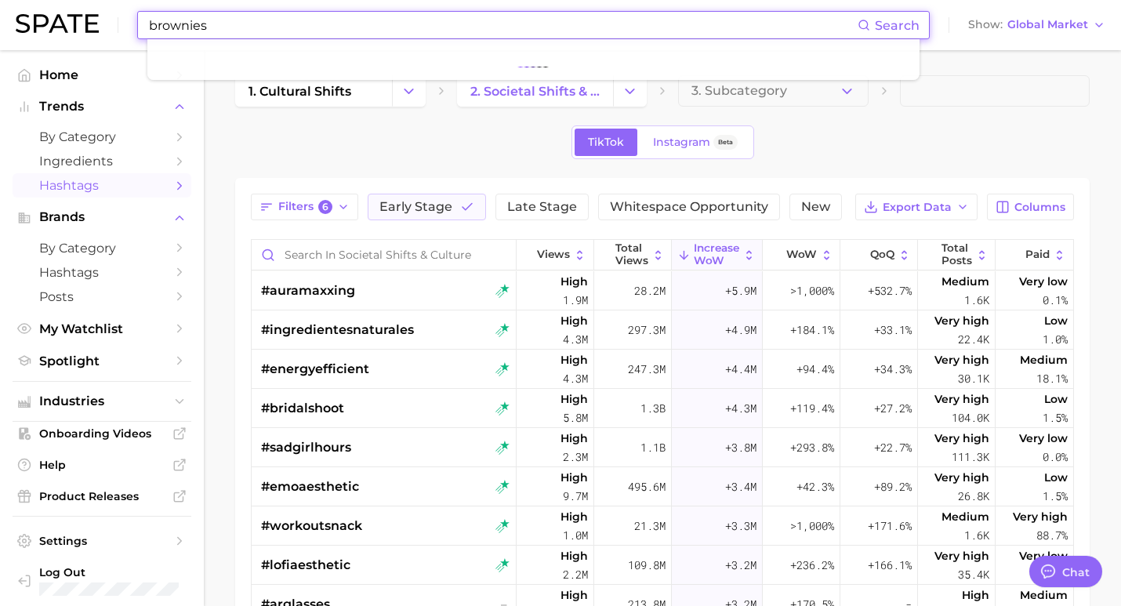
type input "brownies"
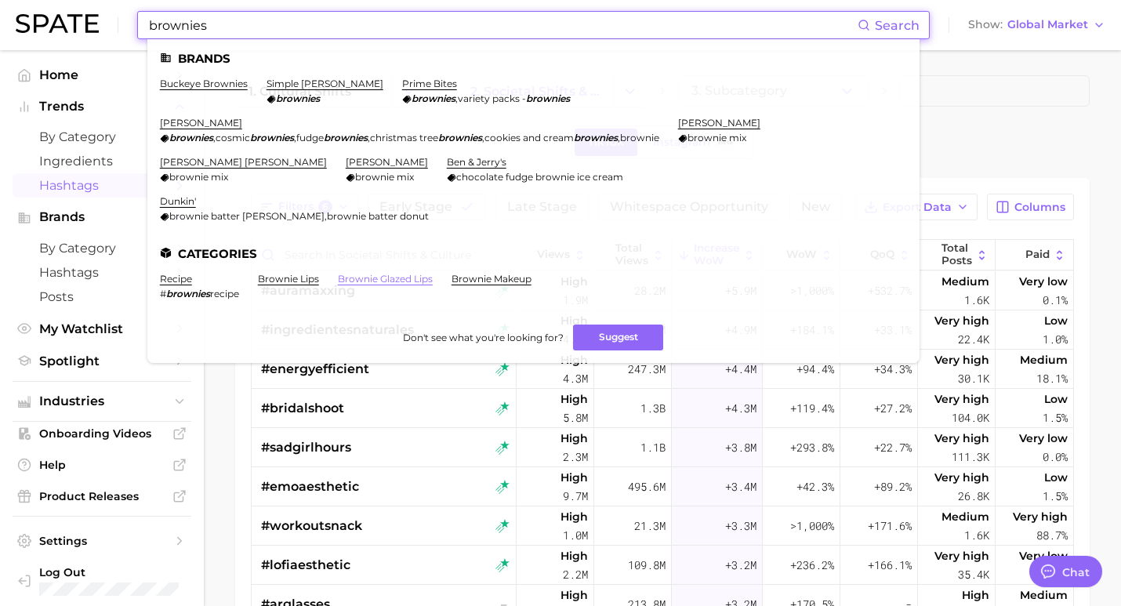
click at [365, 273] on link "brownie glazed lips" at bounding box center [385, 279] width 95 height 12
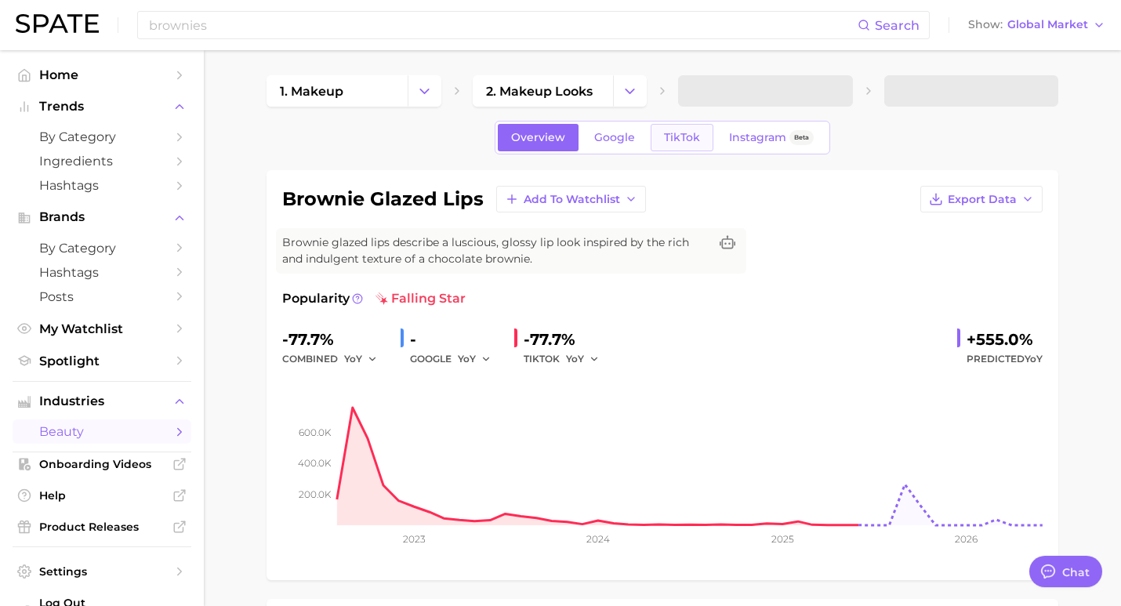
click at [681, 143] on span "TikTok" at bounding box center [682, 137] width 36 height 13
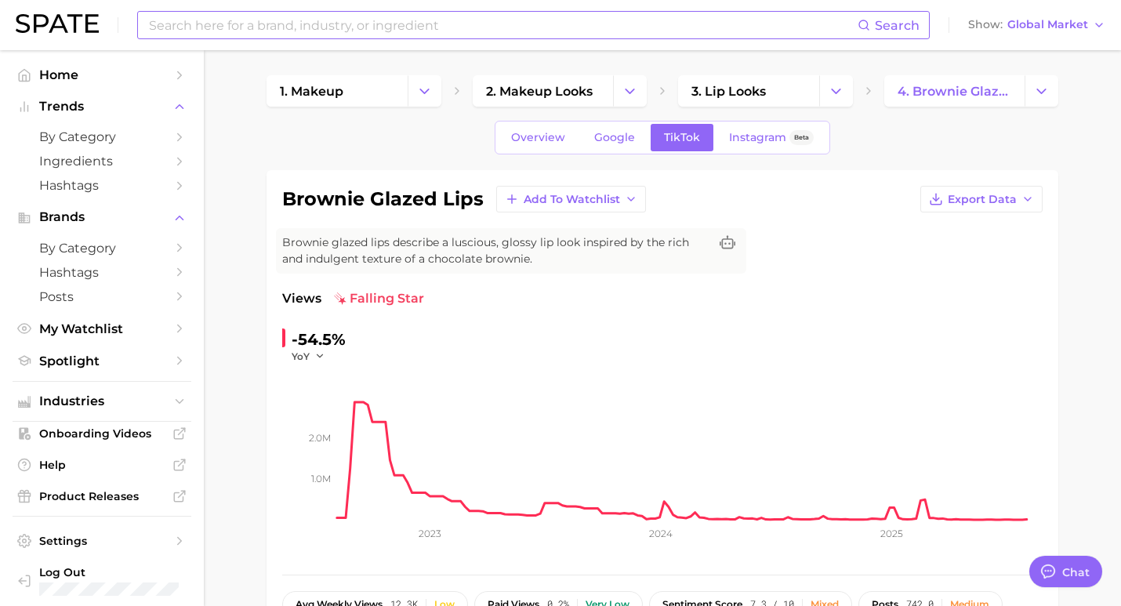
click at [312, 34] on input at bounding box center [502, 25] width 710 height 27
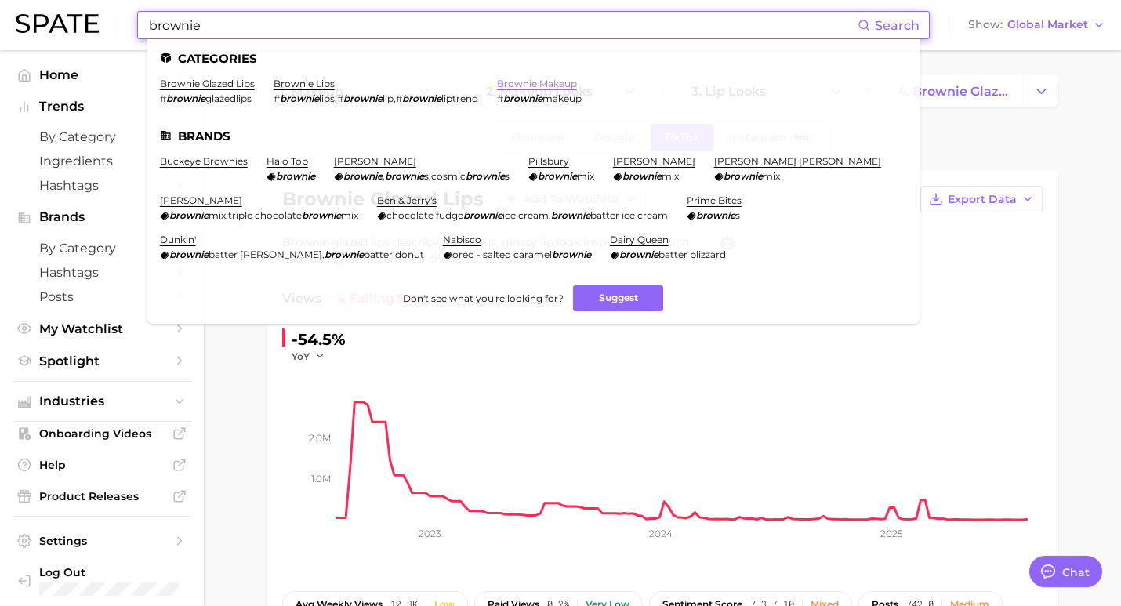
click at [526, 78] on link "brownie makeup" at bounding box center [537, 84] width 80 height 12
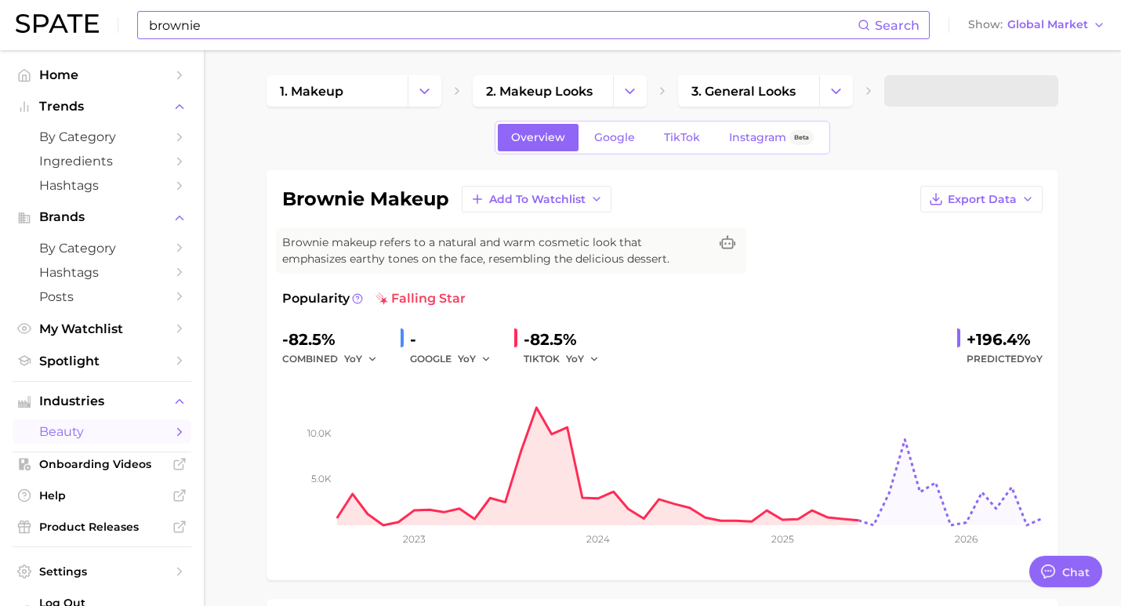
click at [225, 23] on input "brownie" at bounding box center [502, 25] width 710 height 27
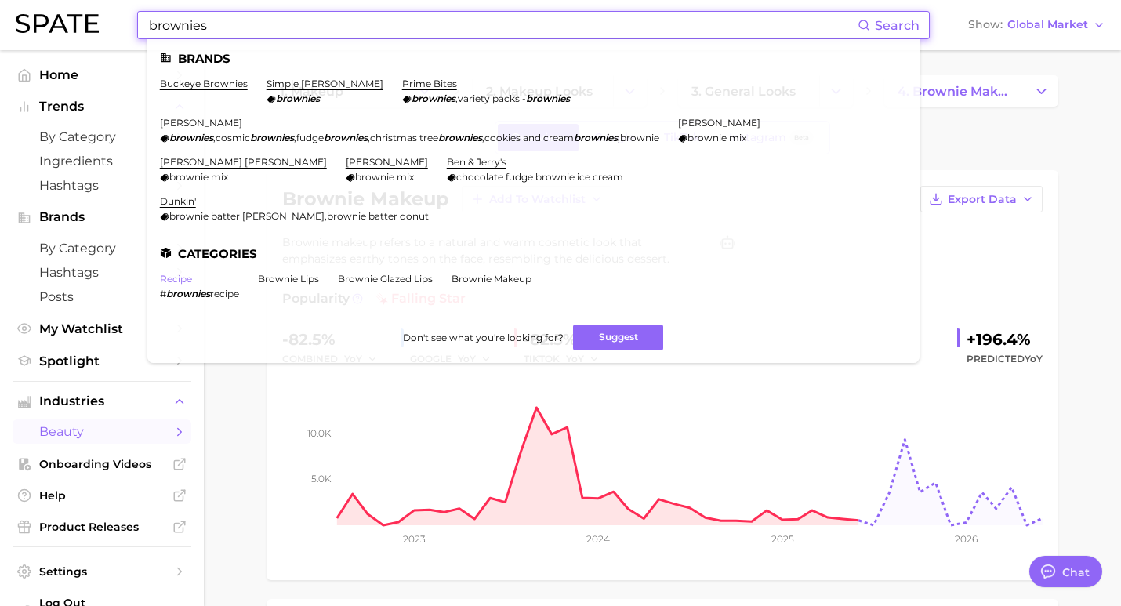
type input "brownies"
click at [184, 273] on link "recipe" at bounding box center [176, 279] width 32 height 12
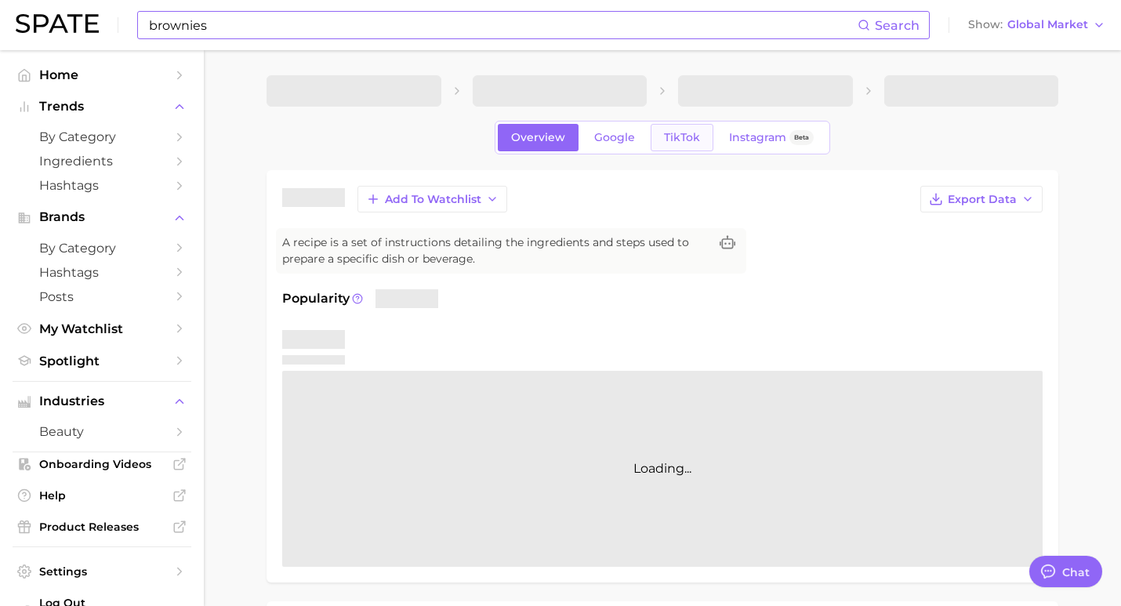
click at [678, 133] on span "TikTok" at bounding box center [682, 137] width 36 height 13
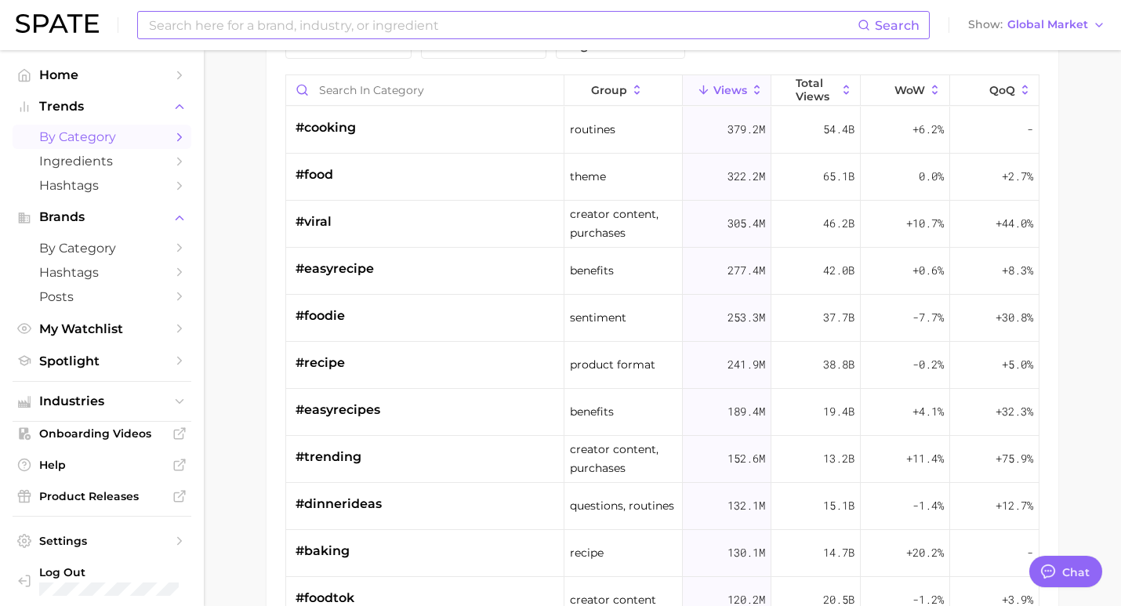
click at [85, 144] on span "by Category" at bounding box center [101, 136] width 125 height 15
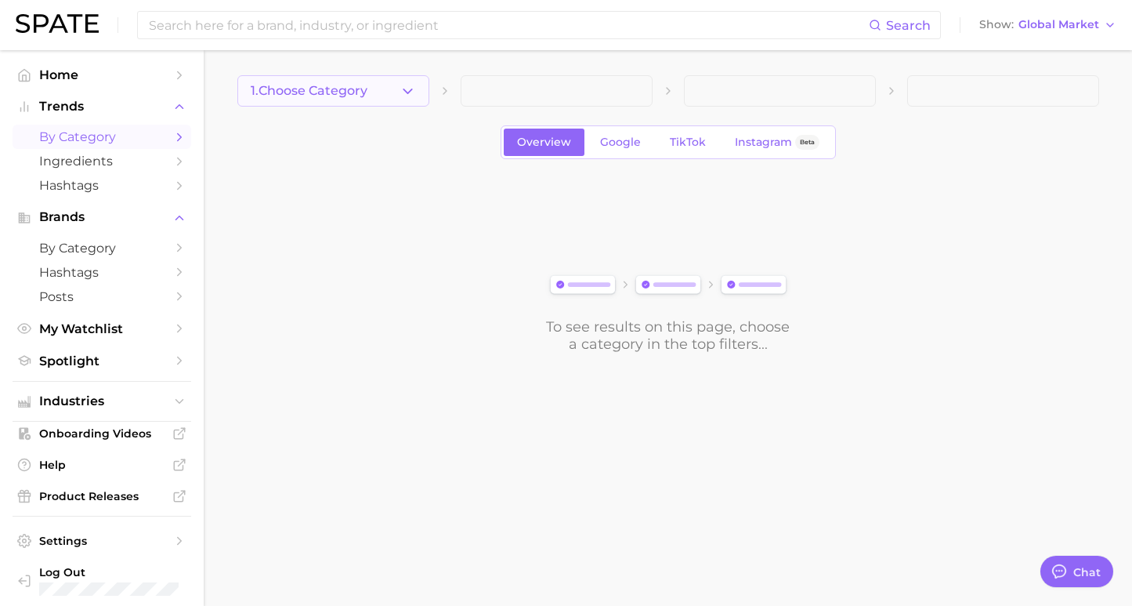
click at [409, 99] on button "1. Choose Category" at bounding box center [333, 90] width 192 height 31
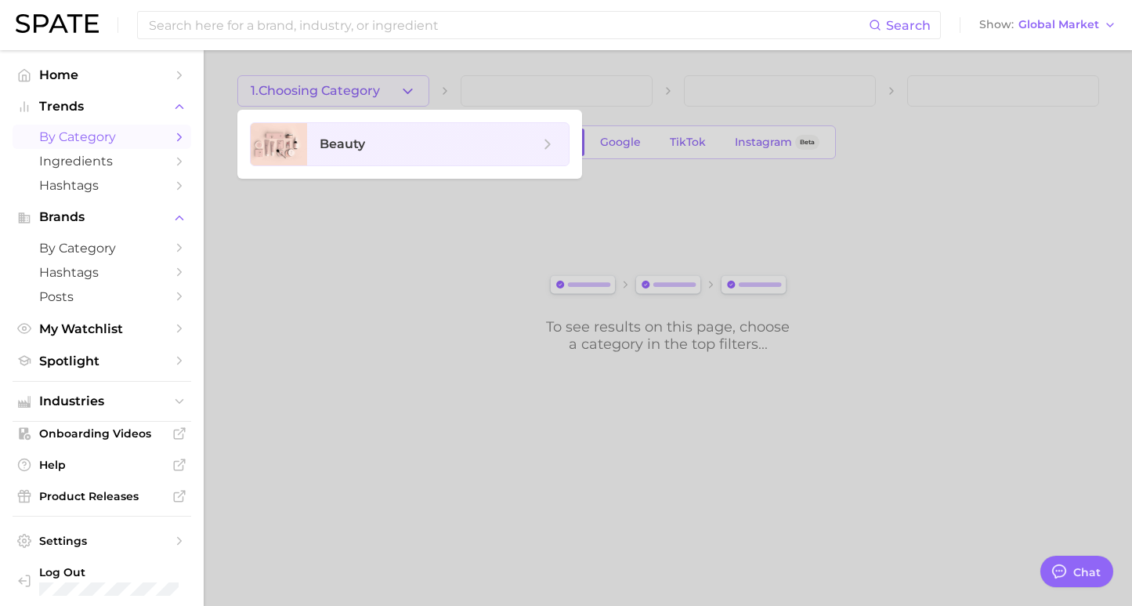
click at [334, 283] on div at bounding box center [566, 303] width 1132 height 606
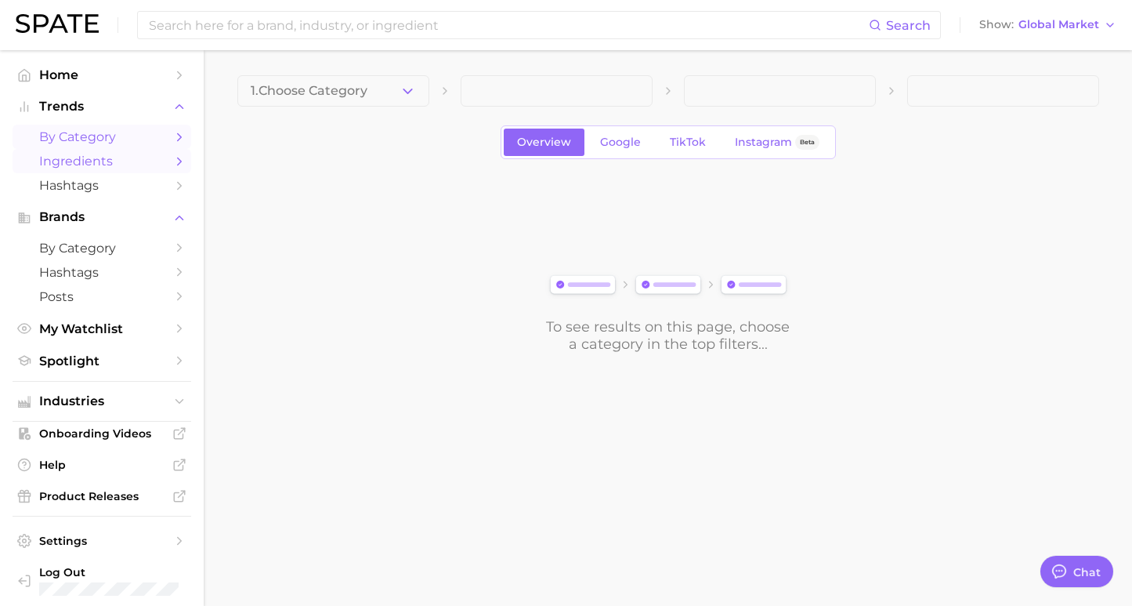
click at [96, 162] on span "Ingredients" at bounding box center [101, 161] width 125 height 15
click at [172, 157] on icon "Sidebar" at bounding box center [179, 161] width 14 height 14
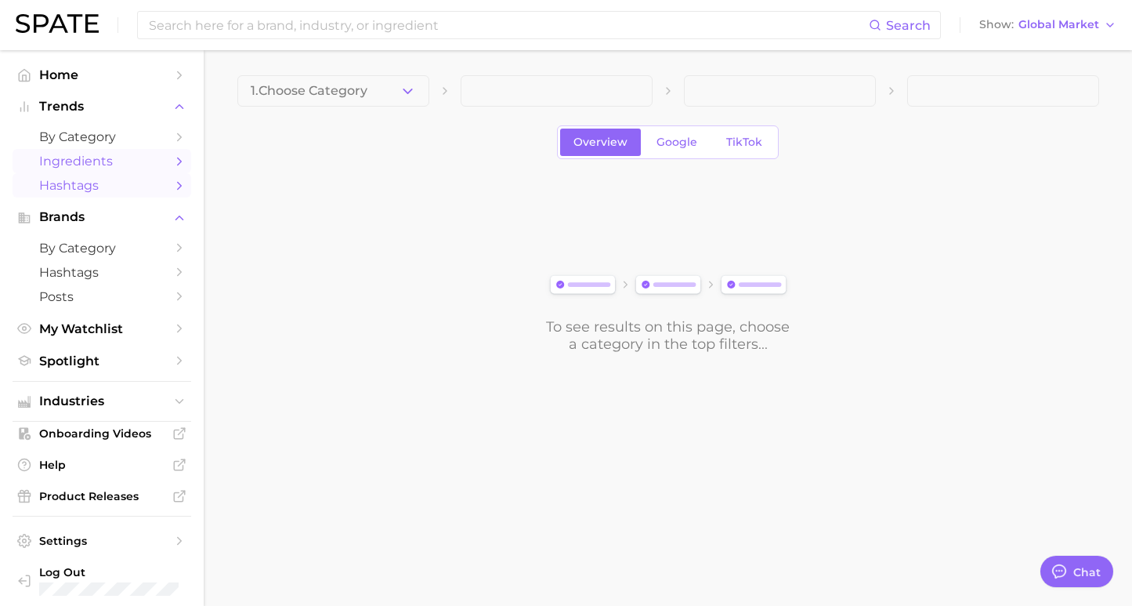
click at [137, 187] on span "Hashtags" at bounding box center [101, 185] width 125 height 15
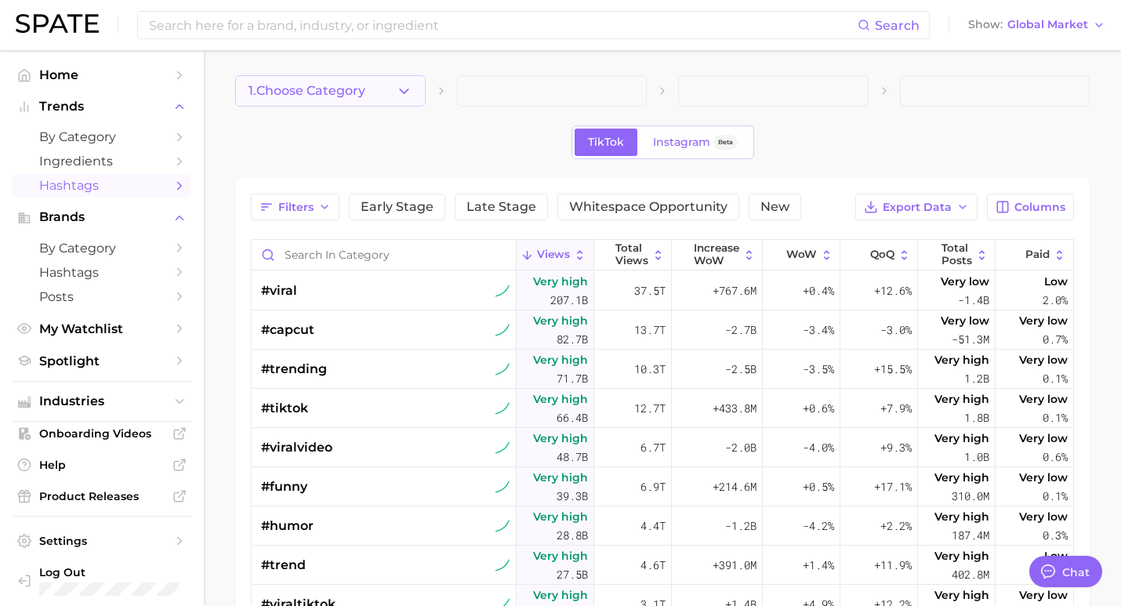
click at [410, 80] on button "1. Choose Category" at bounding box center [330, 90] width 190 height 31
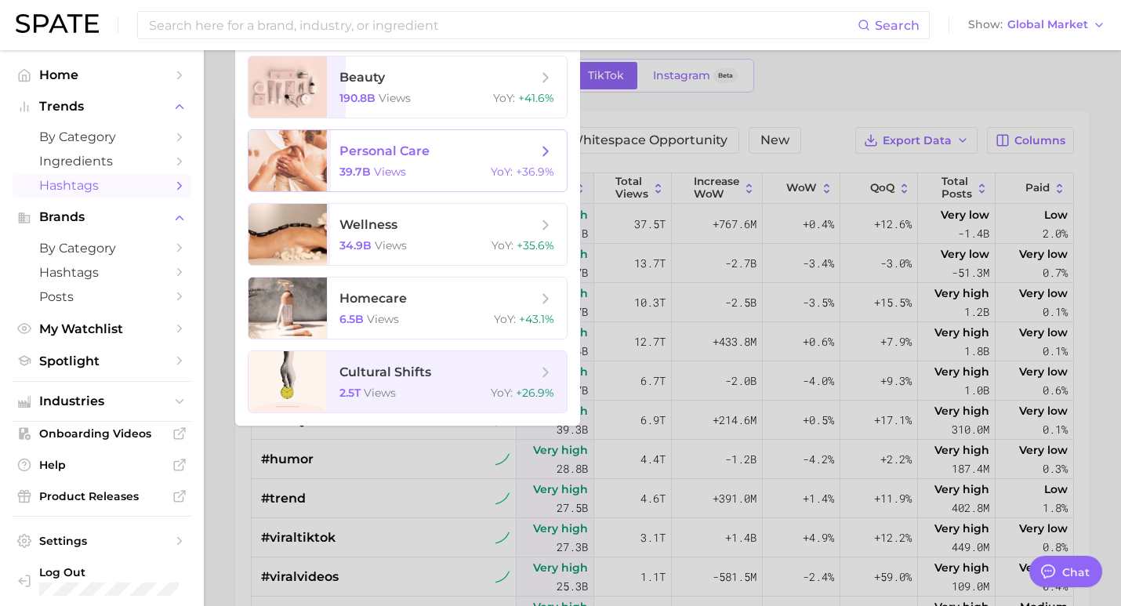
scroll to position [67, 0]
click at [391, 383] on span "cultural shifts 2.5t views YoY : +26.9%" at bounding box center [447, 380] width 240 height 61
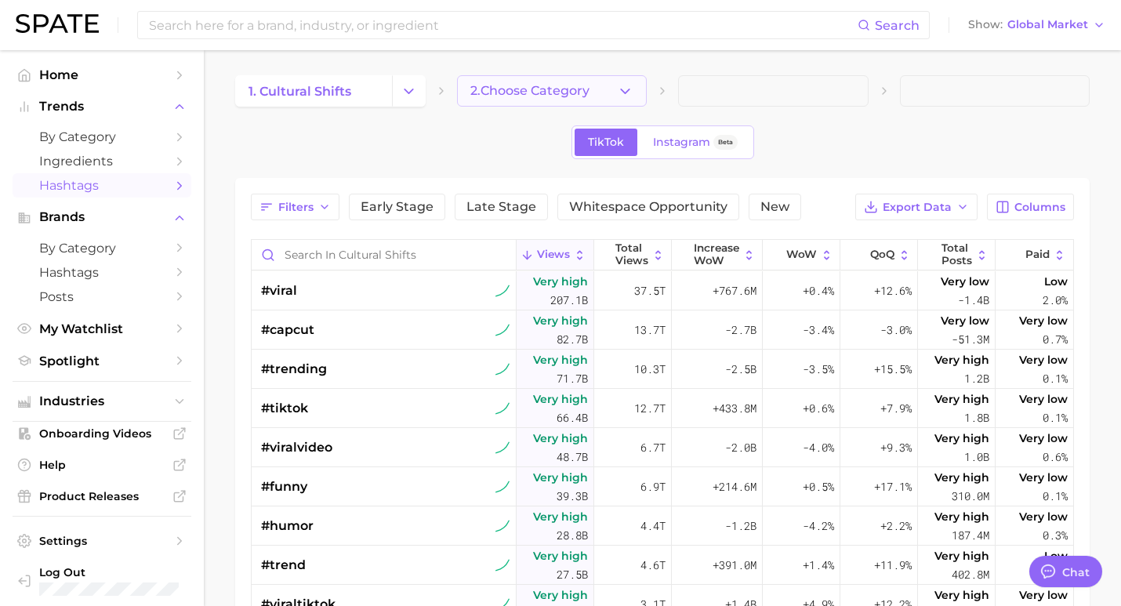
click at [618, 90] on icon "button" at bounding box center [625, 91] width 16 height 16
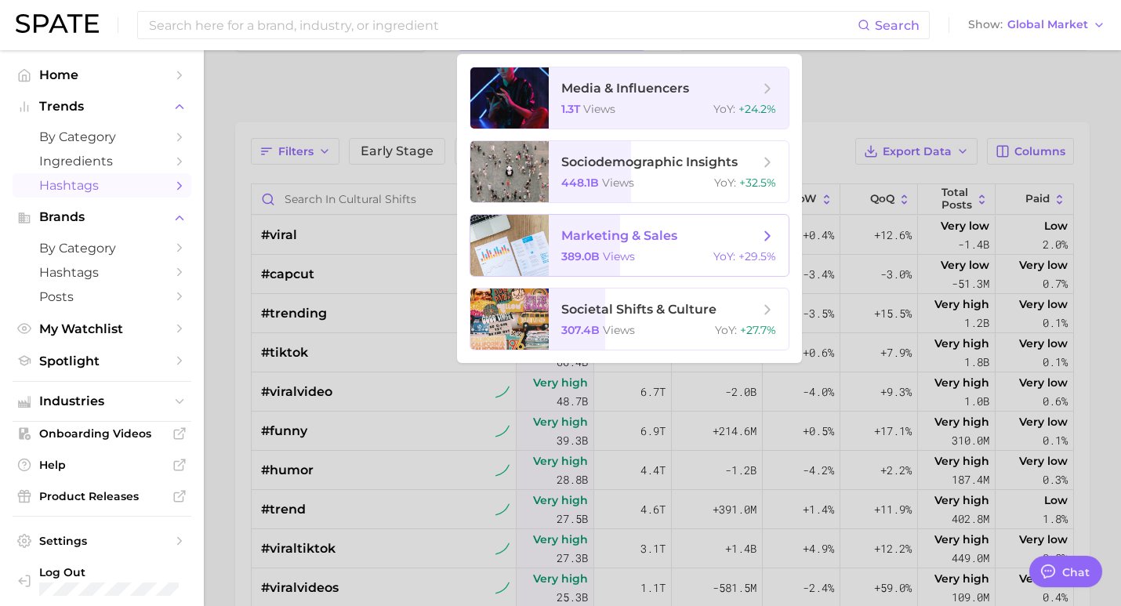
scroll to position [60, 0]
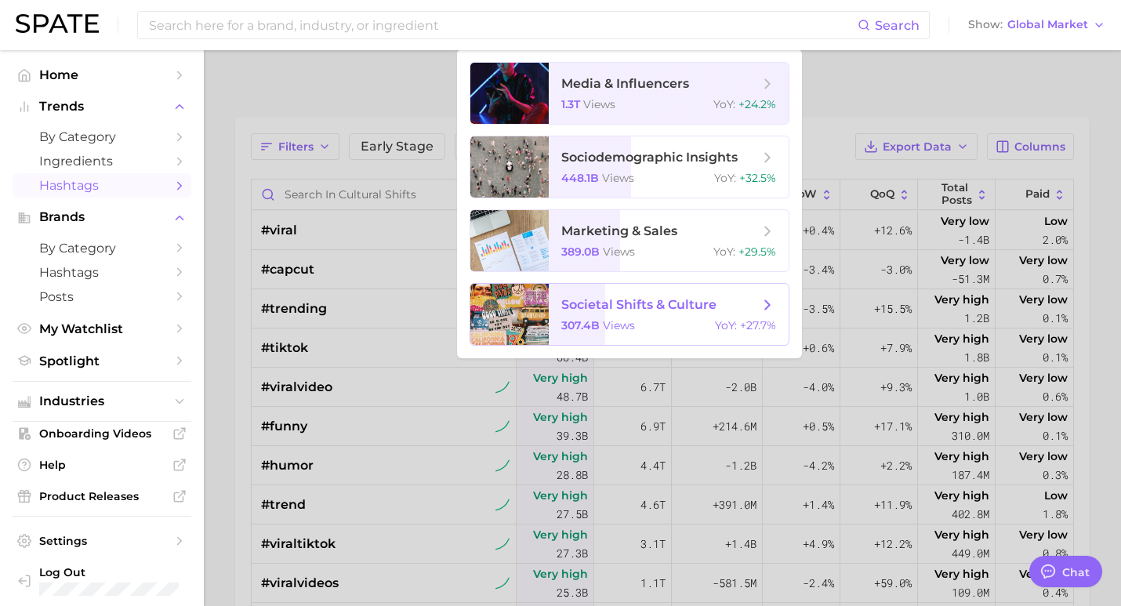
click at [594, 306] on span "societal shifts & culture" at bounding box center [638, 304] width 155 height 15
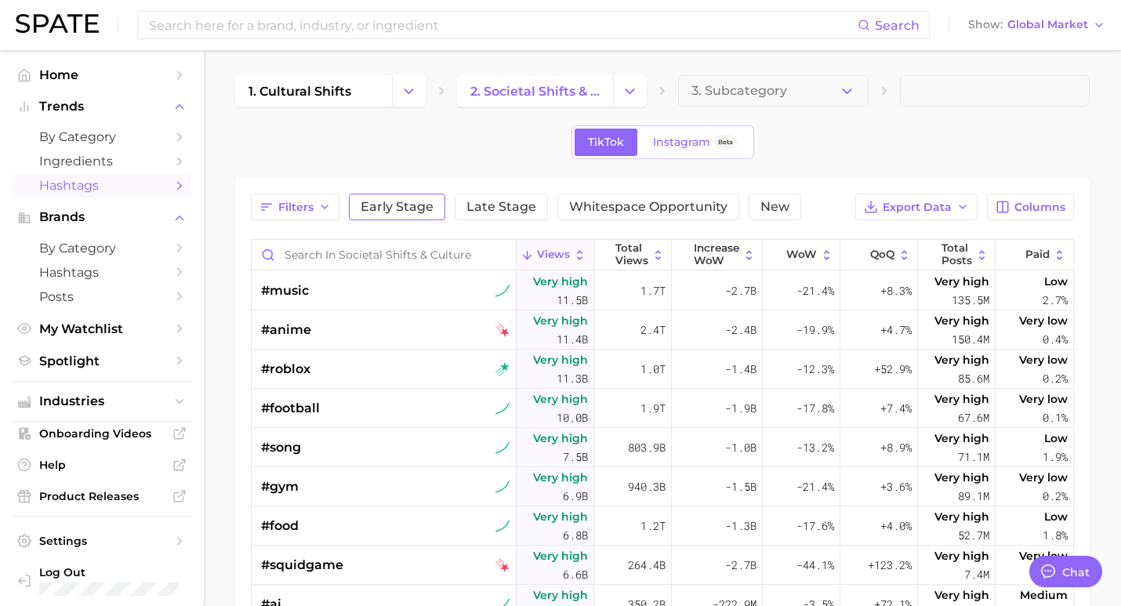
click at [422, 198] on button "Early Stage" at bounding box center [397, 207] width 96 height 27
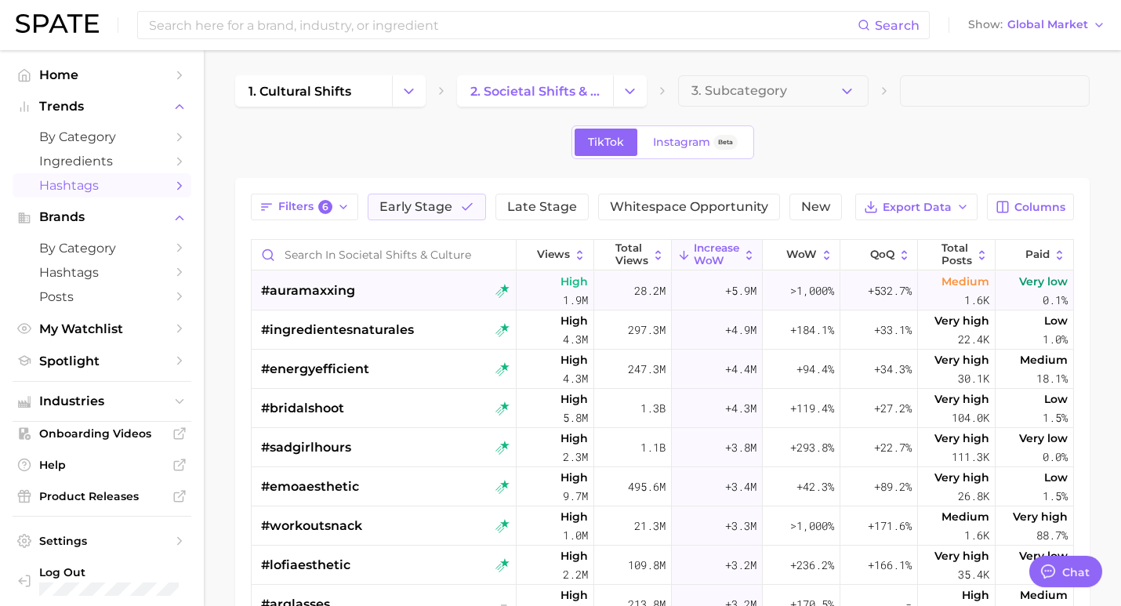
click at [346, 309] on div "#auramaxxing" at bounding box center [384, 290] width 265 height 39
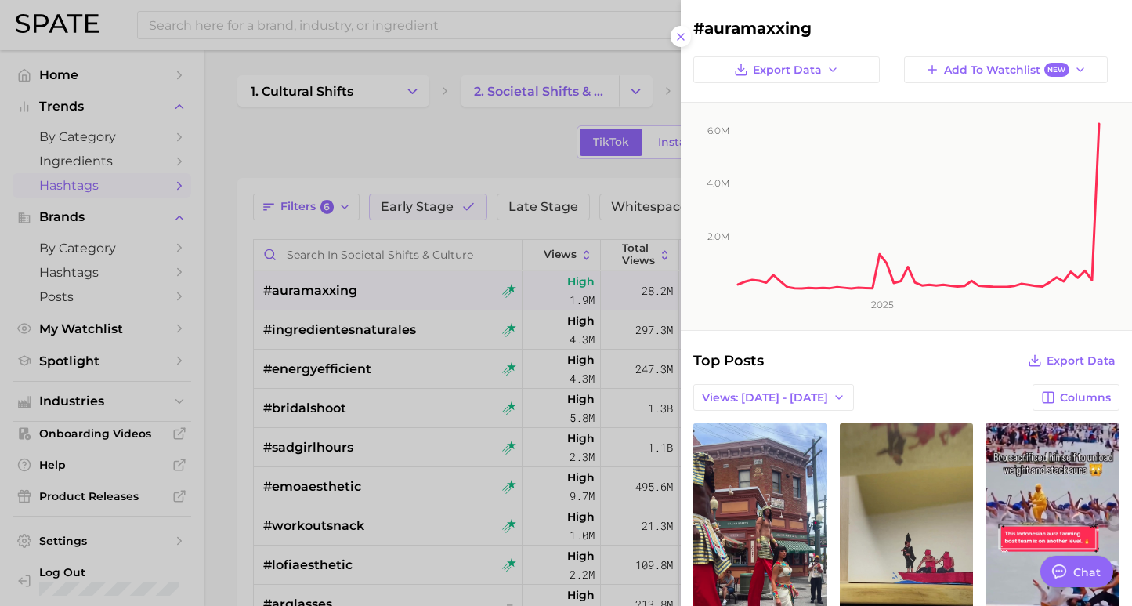
click at [420, 148] on div at bounding box center [566, 303] width 1132 height 606
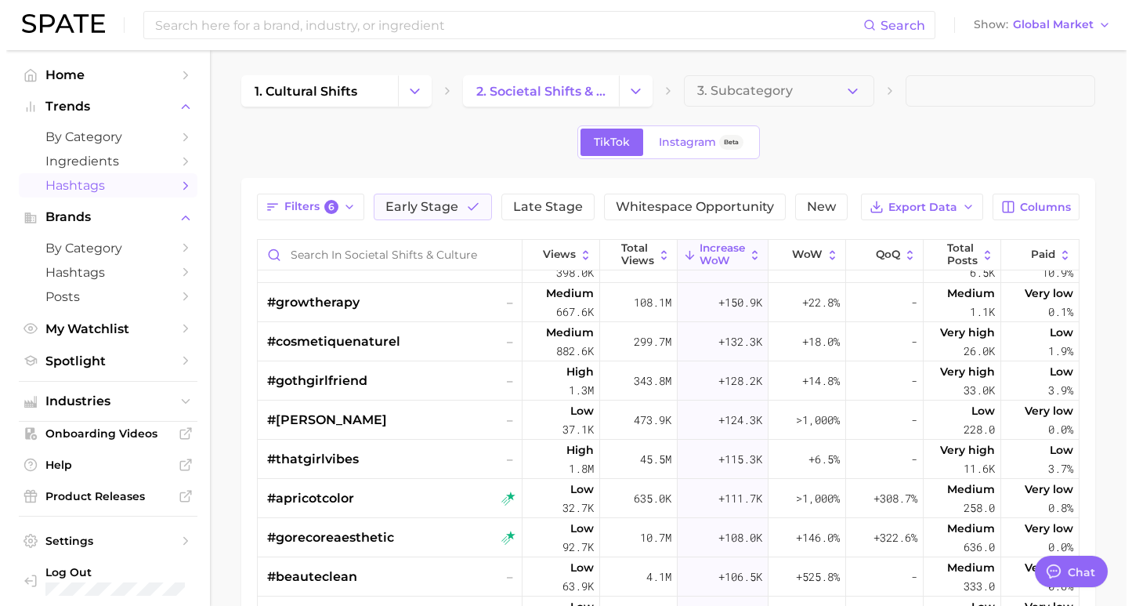
scroll to position [2737, 0]
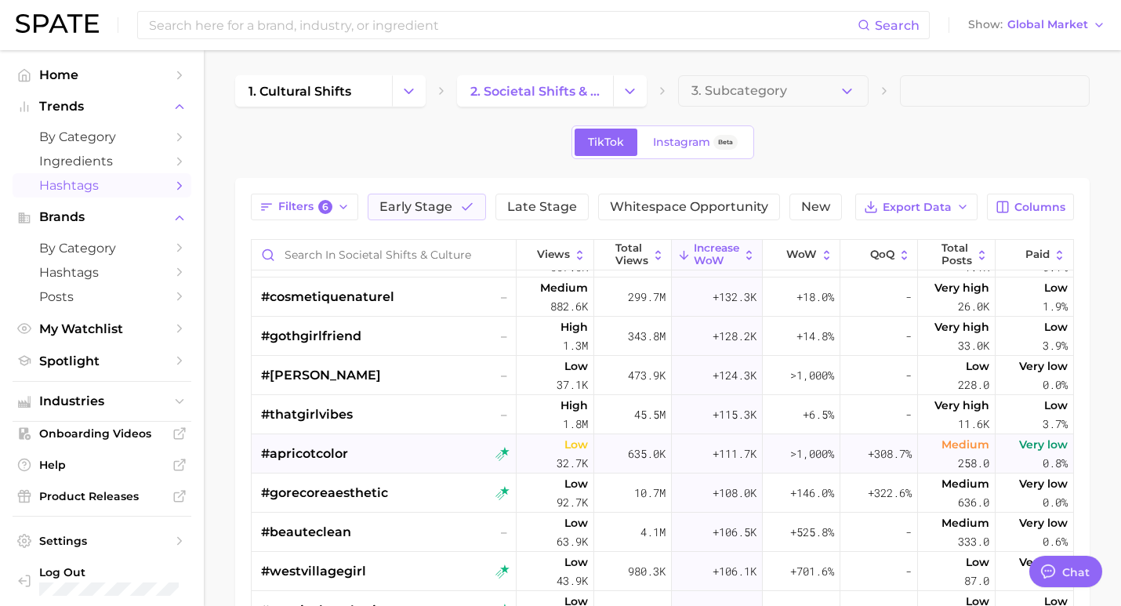
click at [379, 451] on div "#apricotcolor" at bounding box center [385, 453] width 248 height 39
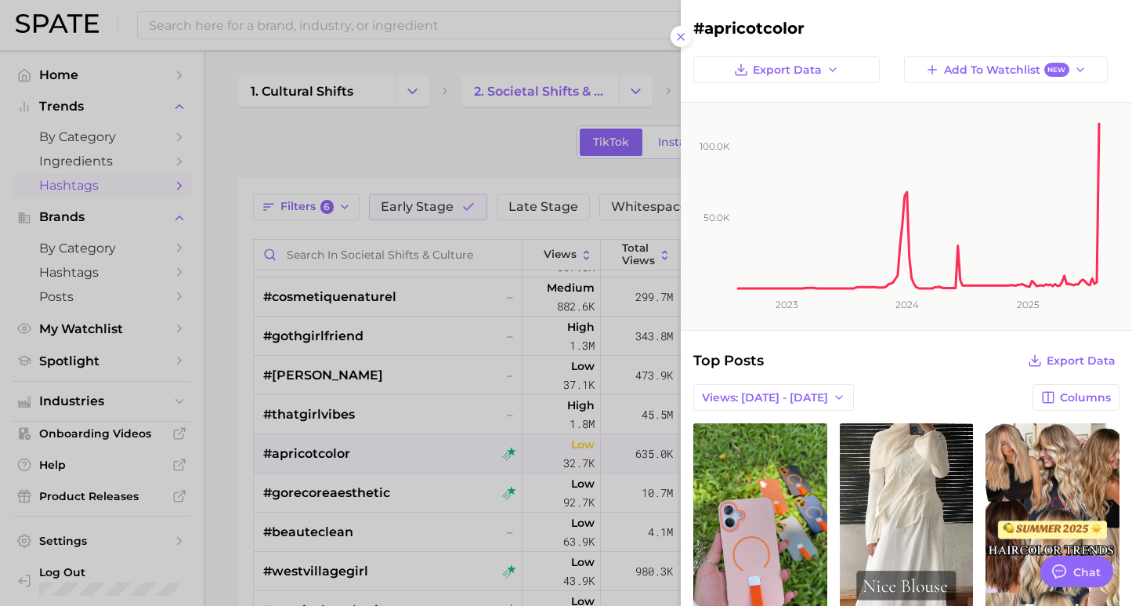
scroll to position [0, 0]
